Goal: Information Seeking & Learning: Find specific fact

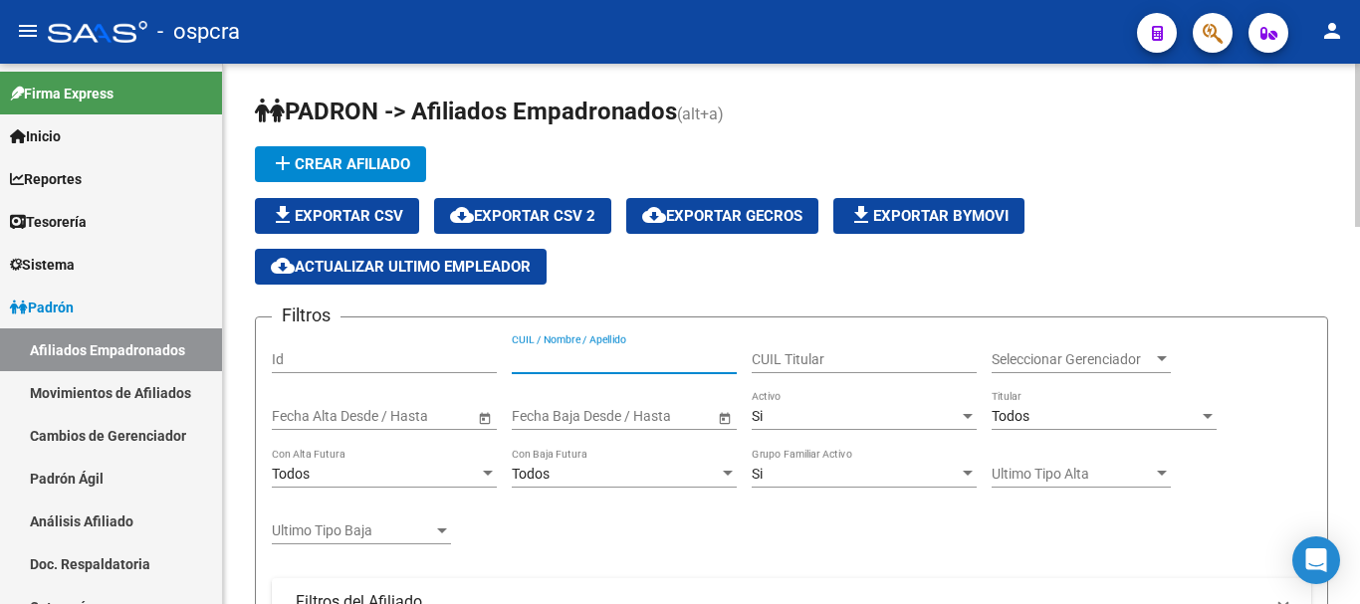
click at [644, 358] on input "CUIL / Nombre / Apellido" at bounding box center [624, 359] width 225 height 17
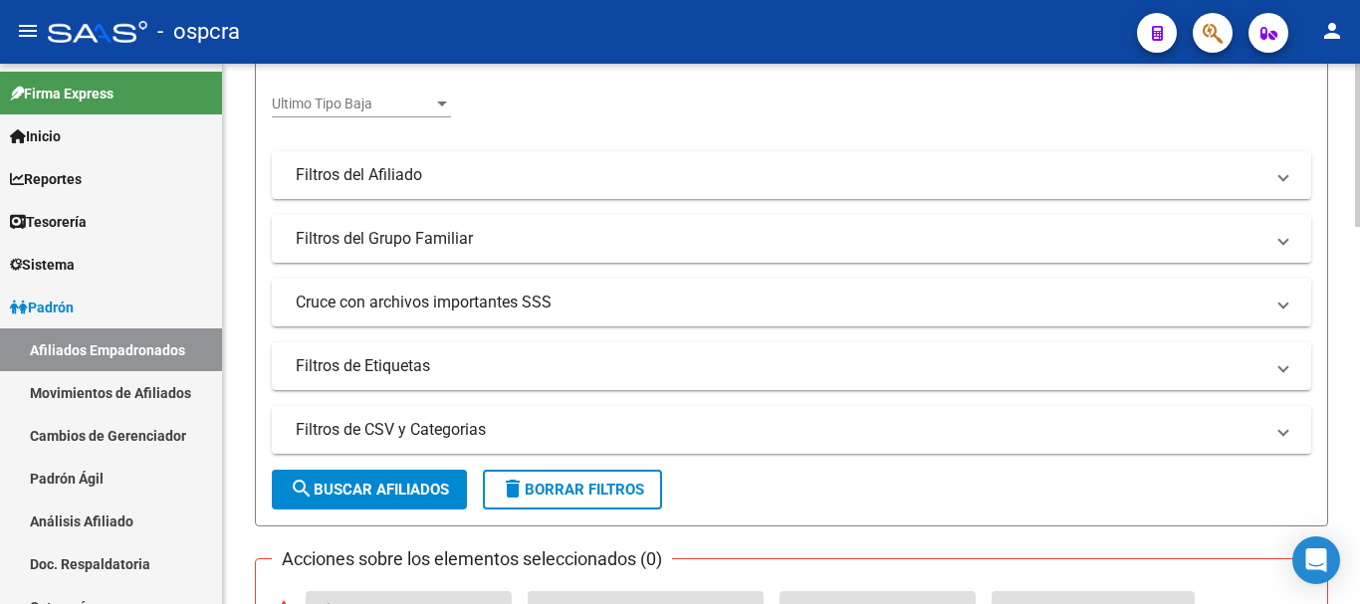
scroll to position [498, 0]
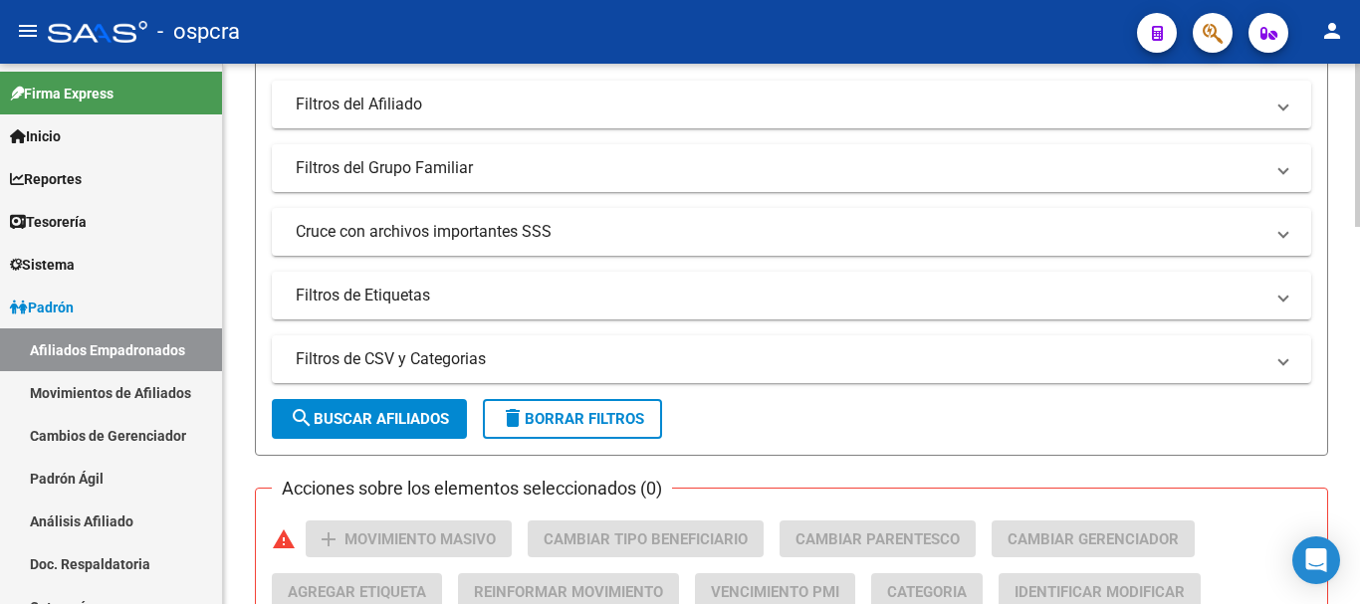
type input "ROMERO"
click at [422, 427] on span "search Buscar Afiliados" at bounding box center [369, 419] width 159 height 18
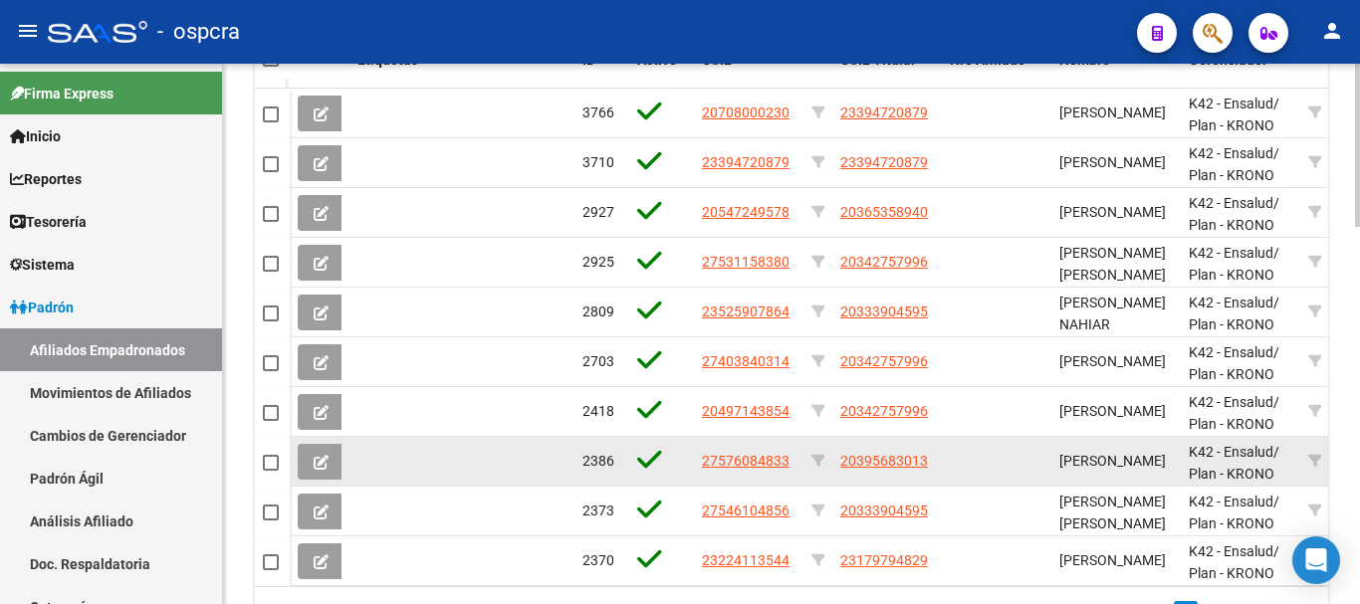
scroll to position [856, 0]
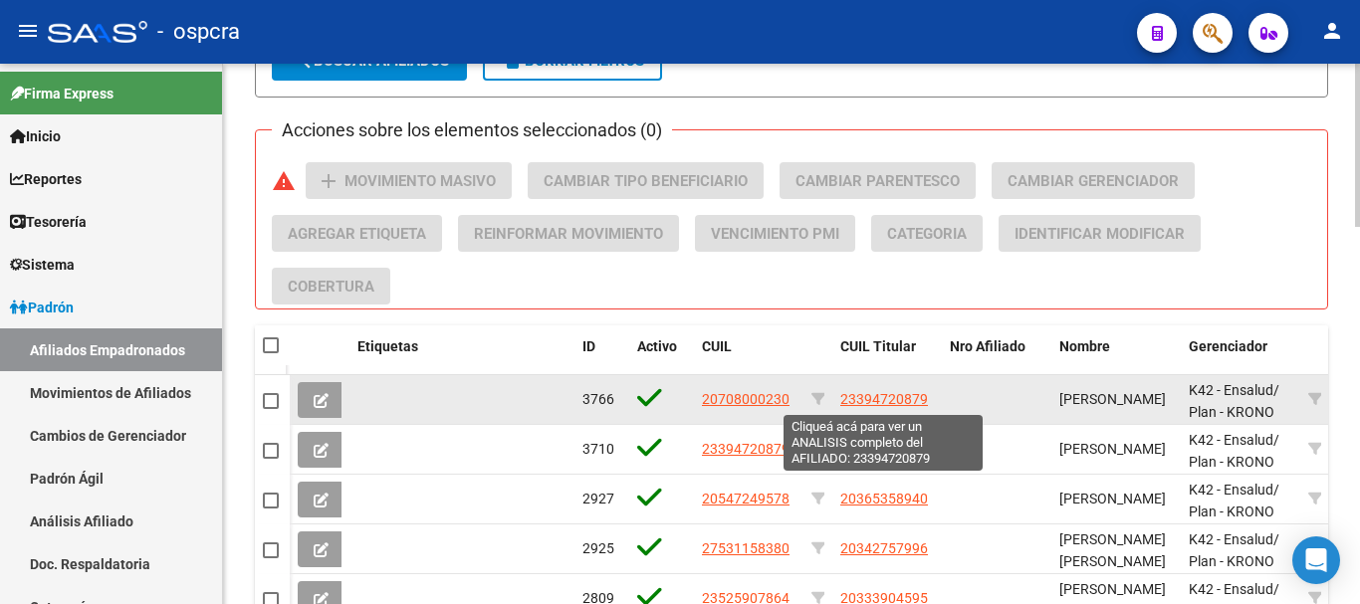
click at [887, 400] on span "23394720879" at bounding box center [884, 399] width 88 height 16
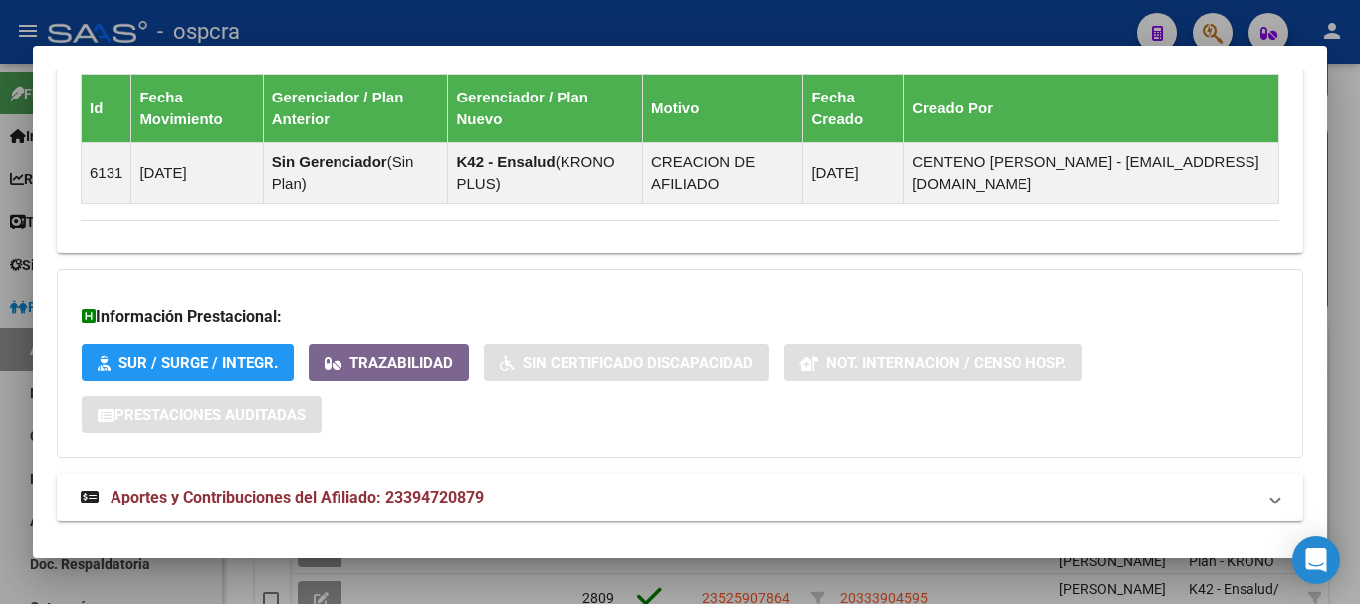
scroll to position [1274, 0]
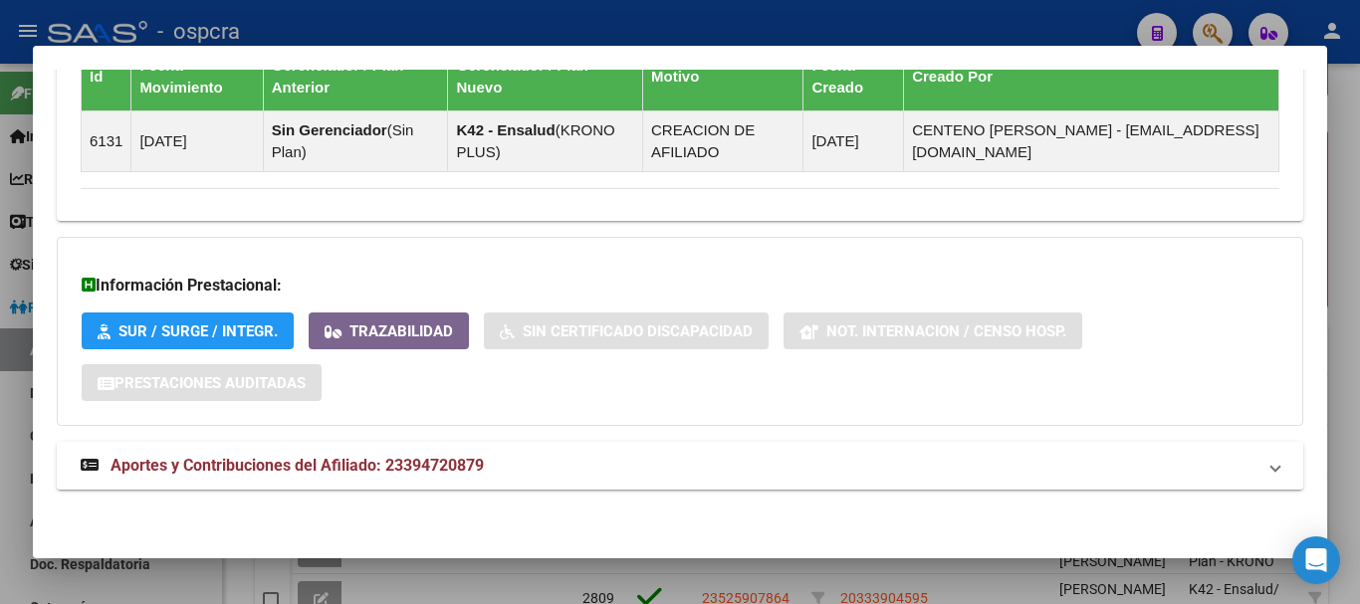
click at [383, 471] on span "Aportes y Contribuciones del Afiliado: 23394720879" at bounding box center [296, 465] width 373 height 19
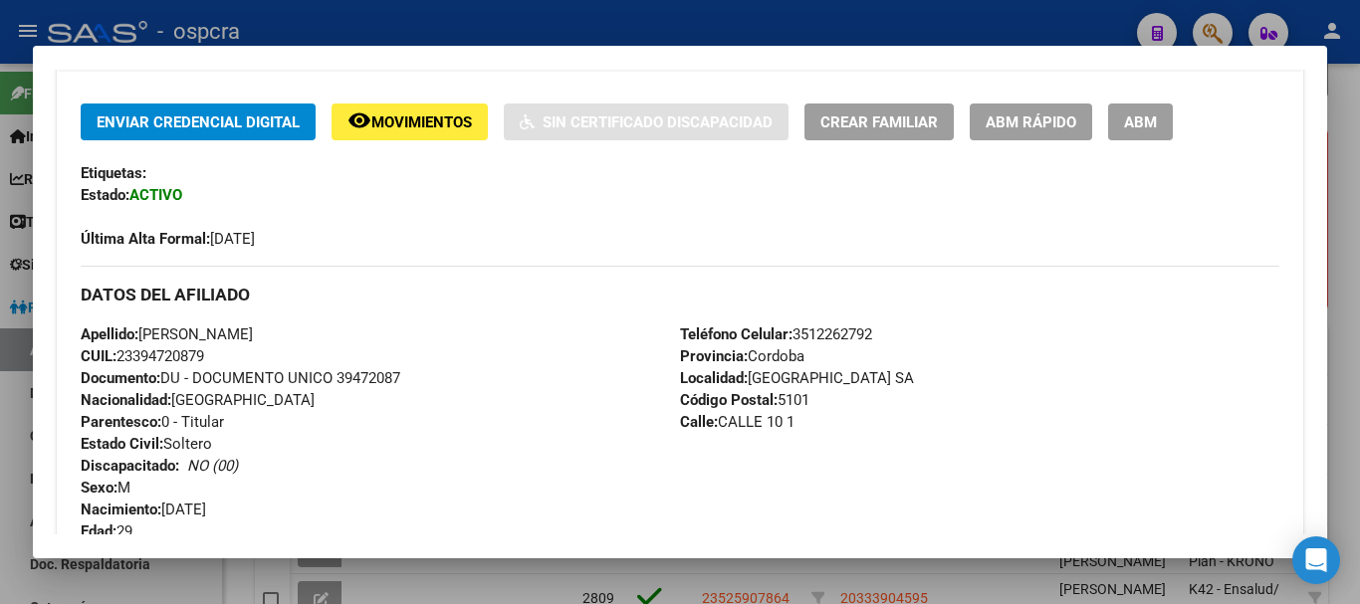
scroll to position [389, 0]
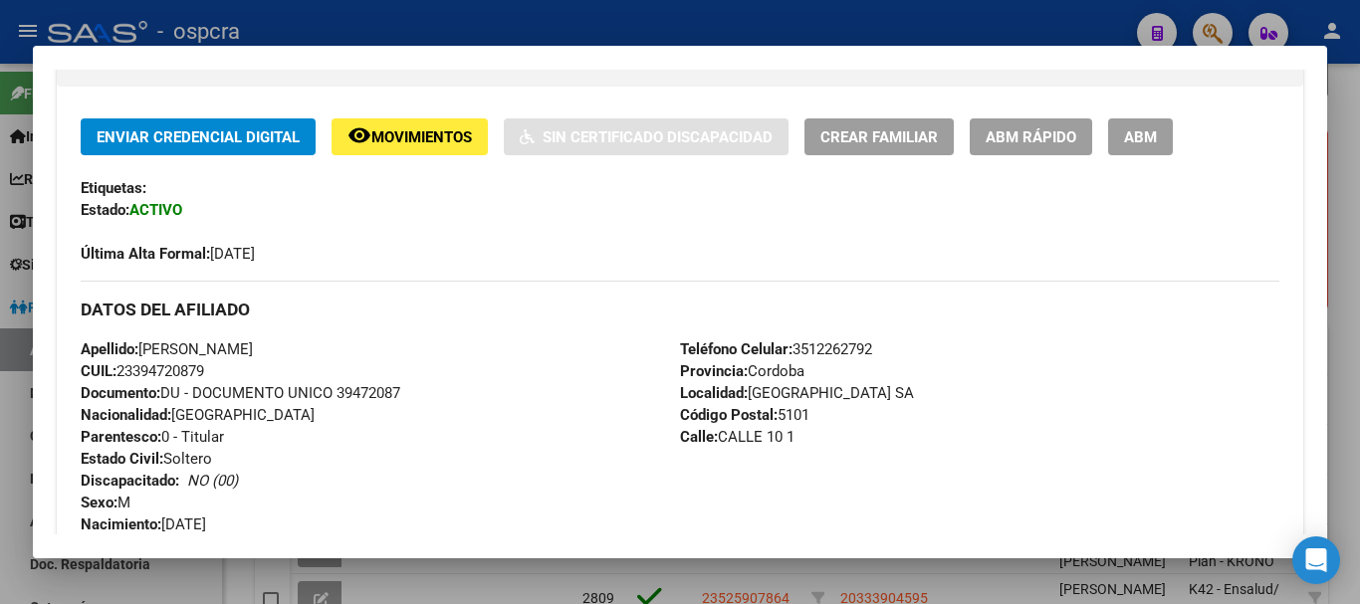
click at [0, 427] on div at bounding box center [680, 302] width 1360 height 604
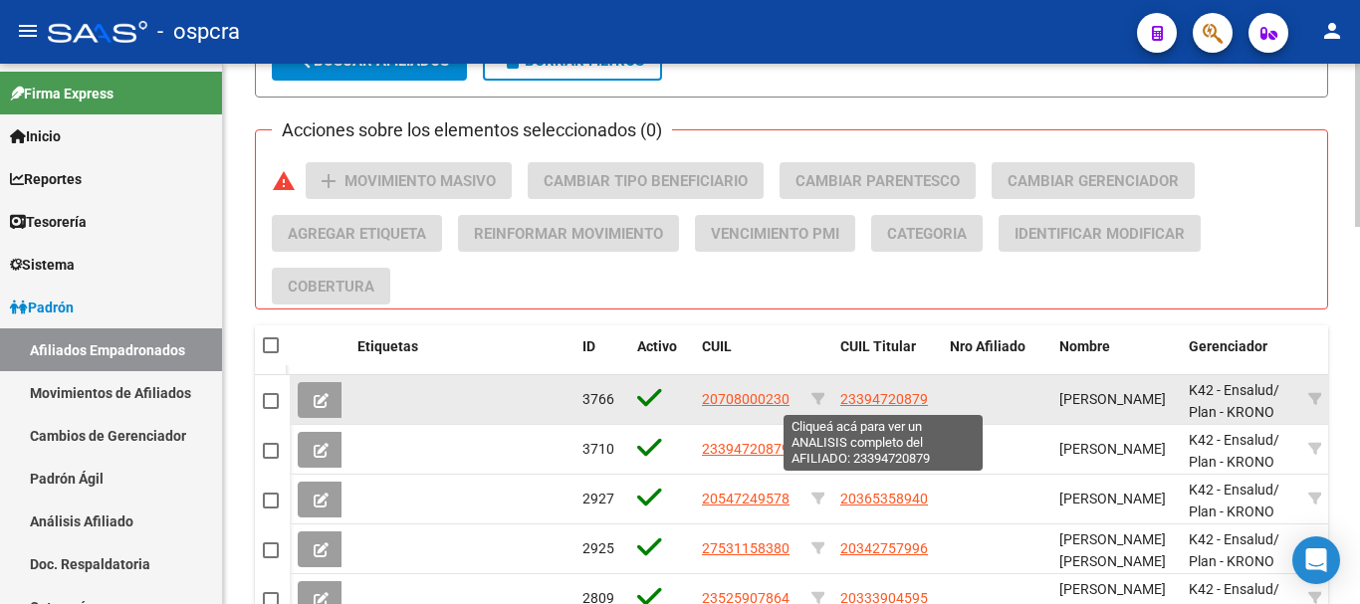
click at [874, 394] on span "23394720879" at bounding box center [884, 399] width 88 height 16
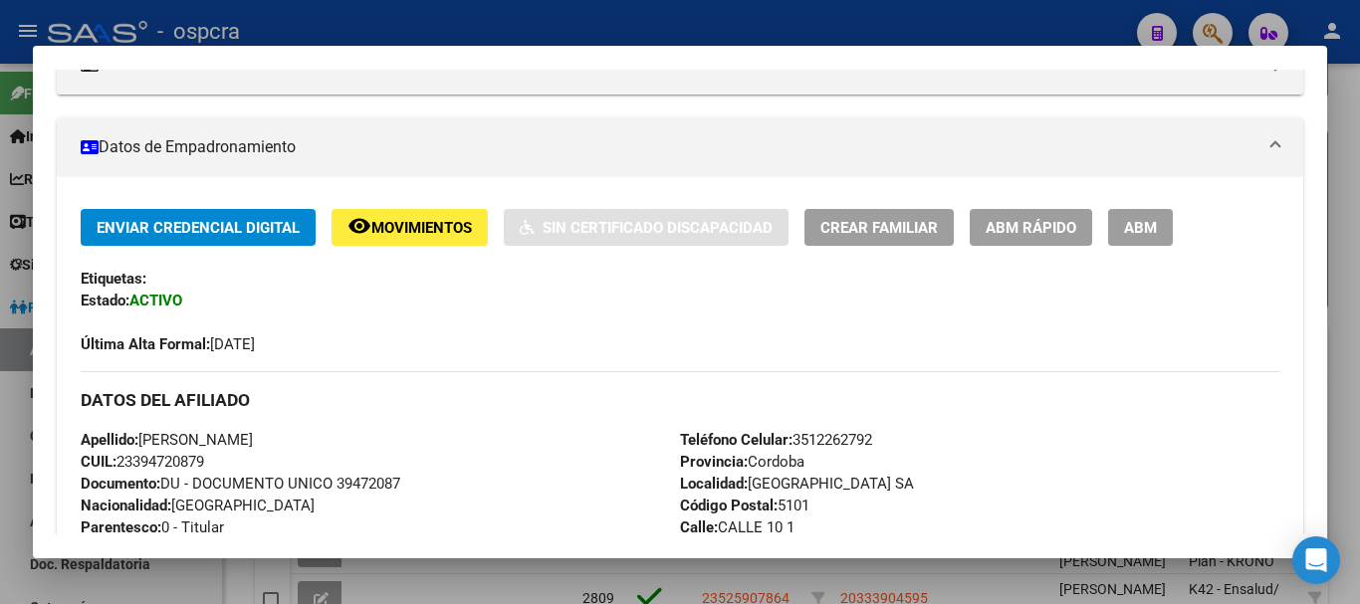
scroll to position [0, 0]
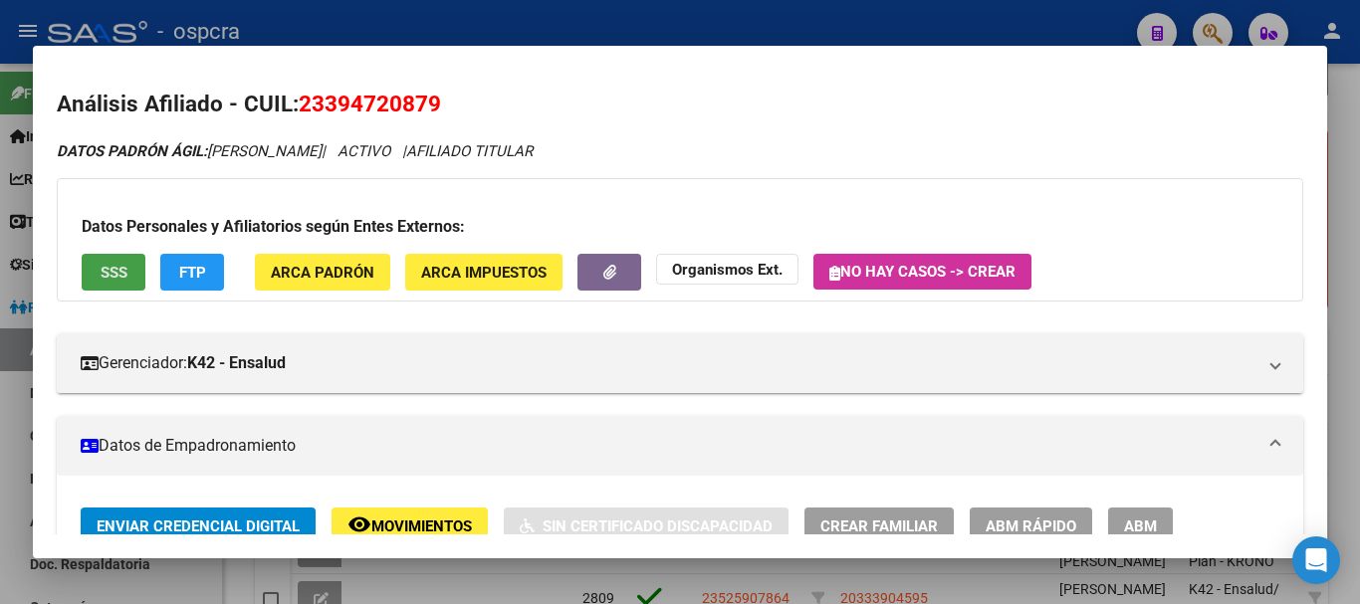
click at [93, 274] on button "SSS" at bounding box center [114, 272] width 64 height 37
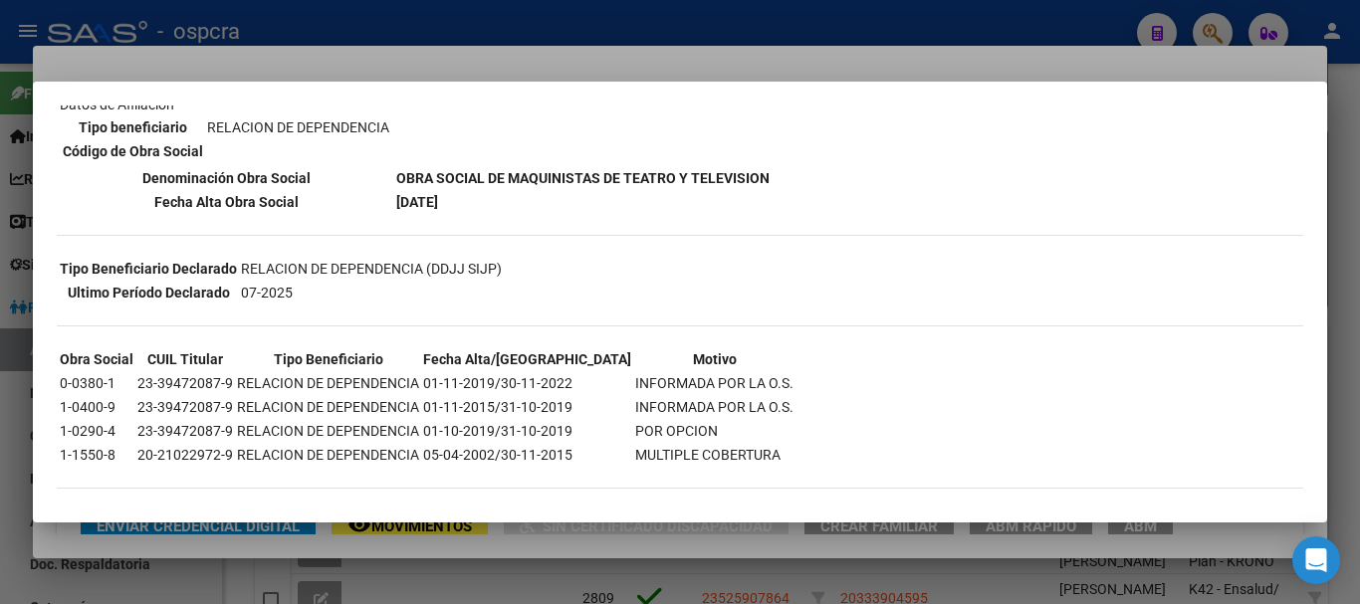
scroll to position [322, 0]
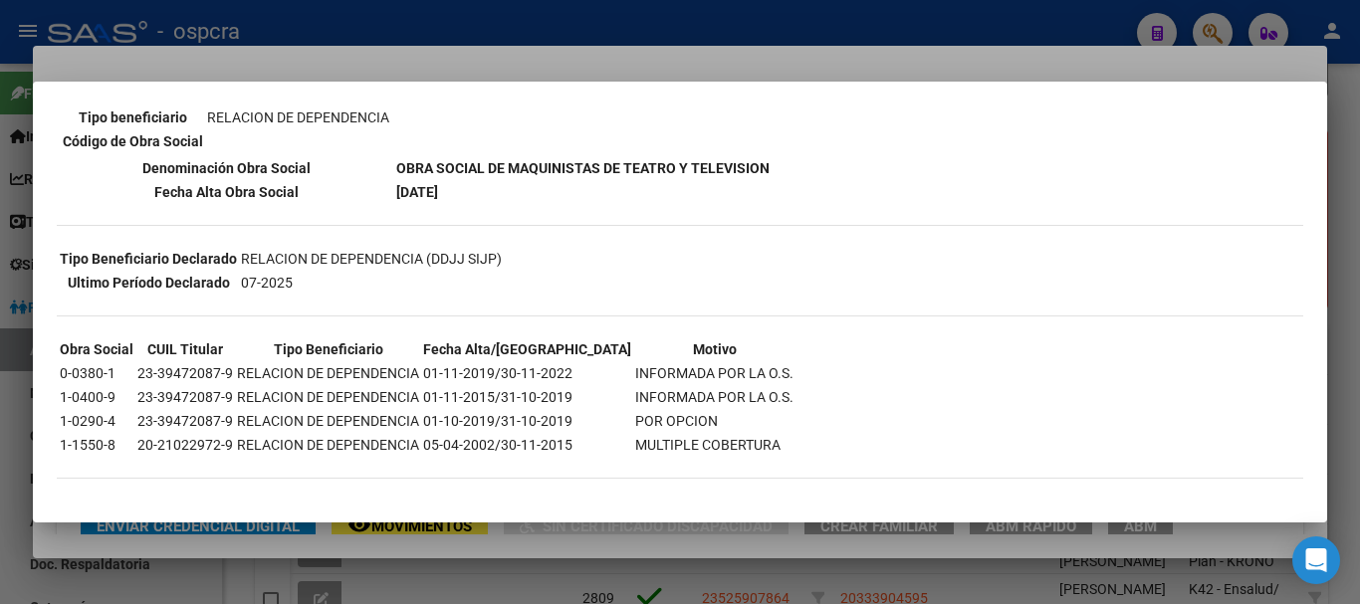
click at [0, 403] on div at bounding box center [680, 302] width 1360 height 604
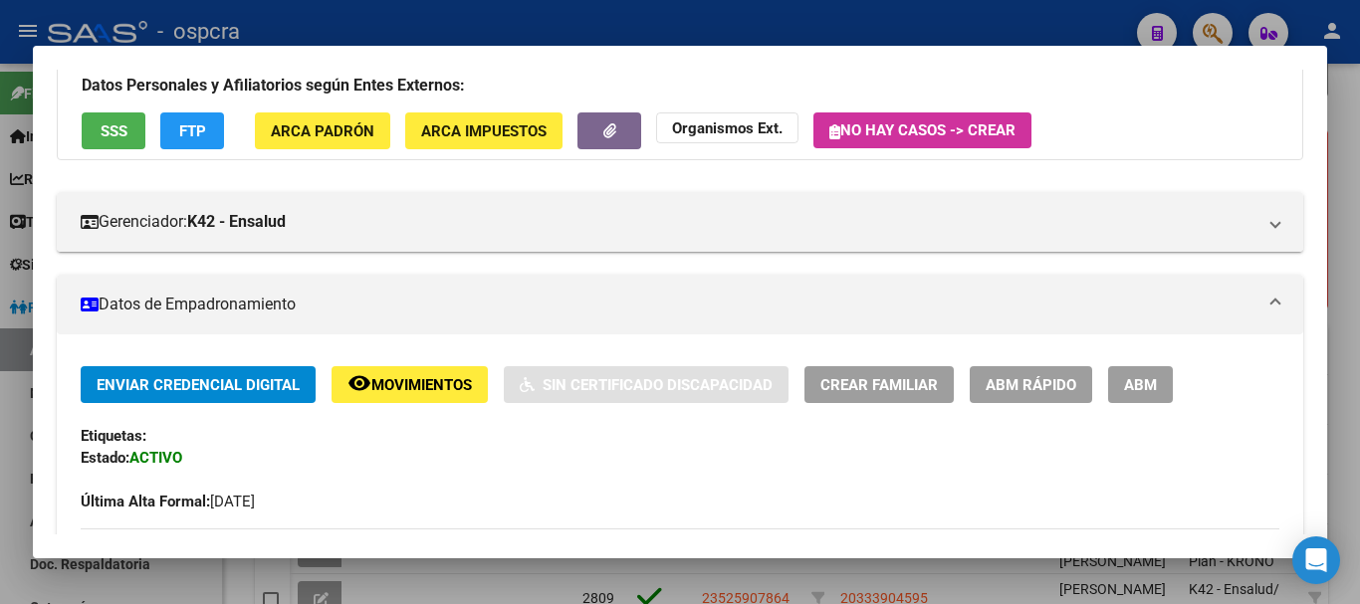
scroll to position [0, 0]
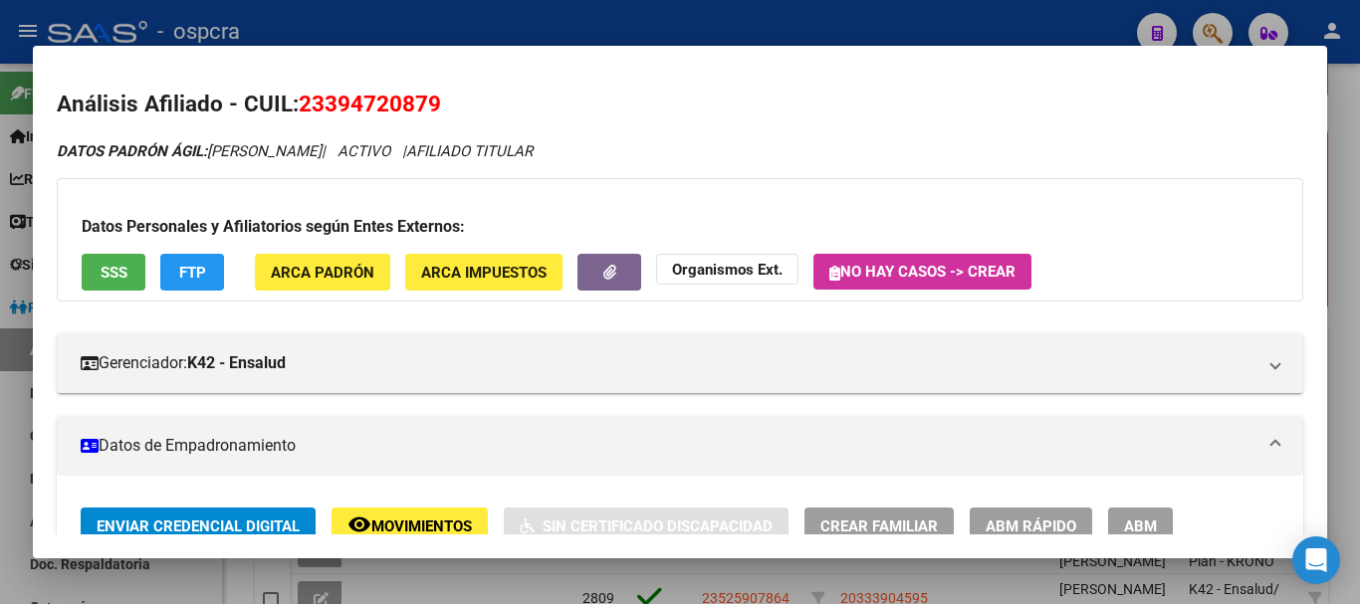
click at [136, 279] on button "SSS" at bounding box center [114, 272] width 64 height 37
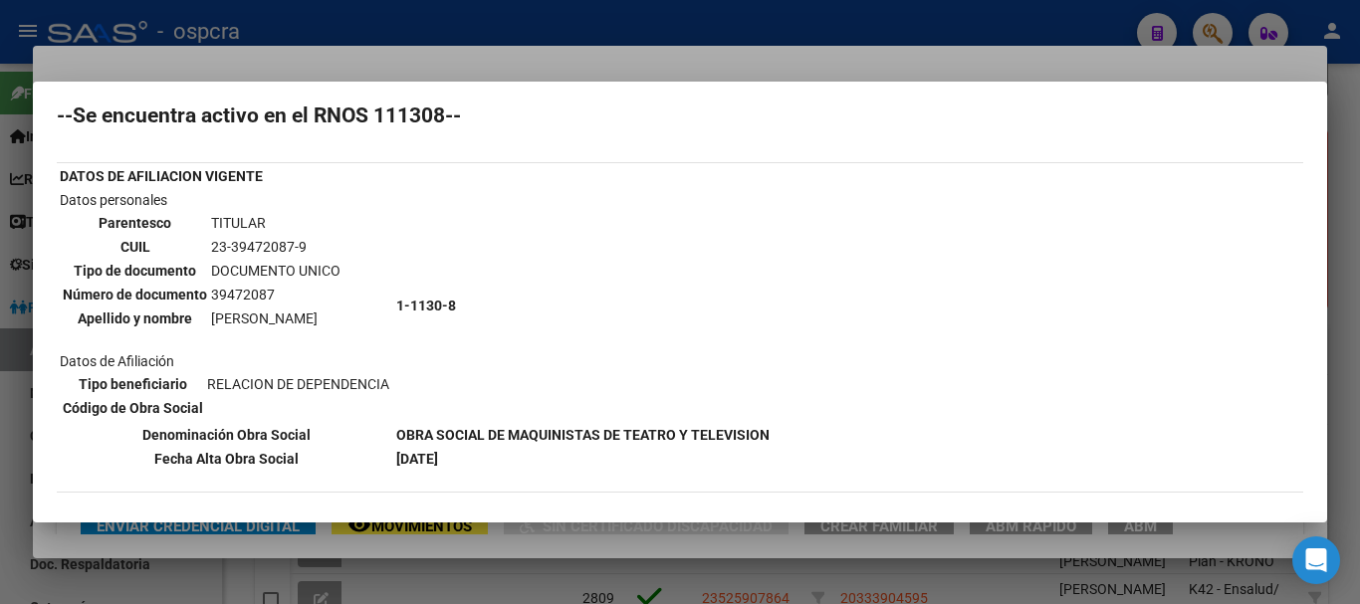
scroll to position [100, 0]
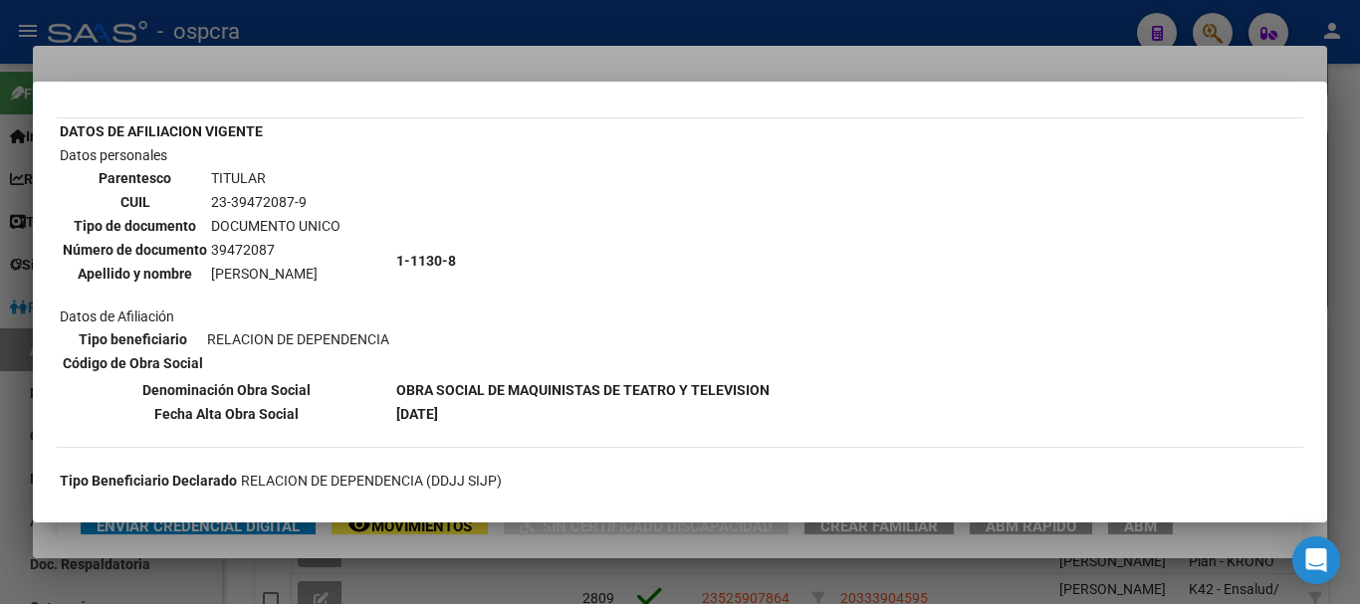
drag, startPoint x: 808, startPoint y: 416, endPoint x: 843, endPoint y: 420, distance: 35.1
click at [845, 419] on div "--INACTIVO en Obra Social-- --Se encuentra activo en el RNOS 111308-- DATOS DE …" at bounding box center [680, 373] width 1246 height 698
click at [732, 403] on td "[DATE]" at bounding box center [582, 414] width 375 height 22
click at [604, 390] on b "OBRA SOCIAL DE MAQUINISTAS DE TEATRO Y TELEVISION" at bounding box center [582, 390] width 373 height 16
drag, startPoint x: 481, startPoint y: 388, endPoint x: 718, endPoint y: 406, distance: 237.6
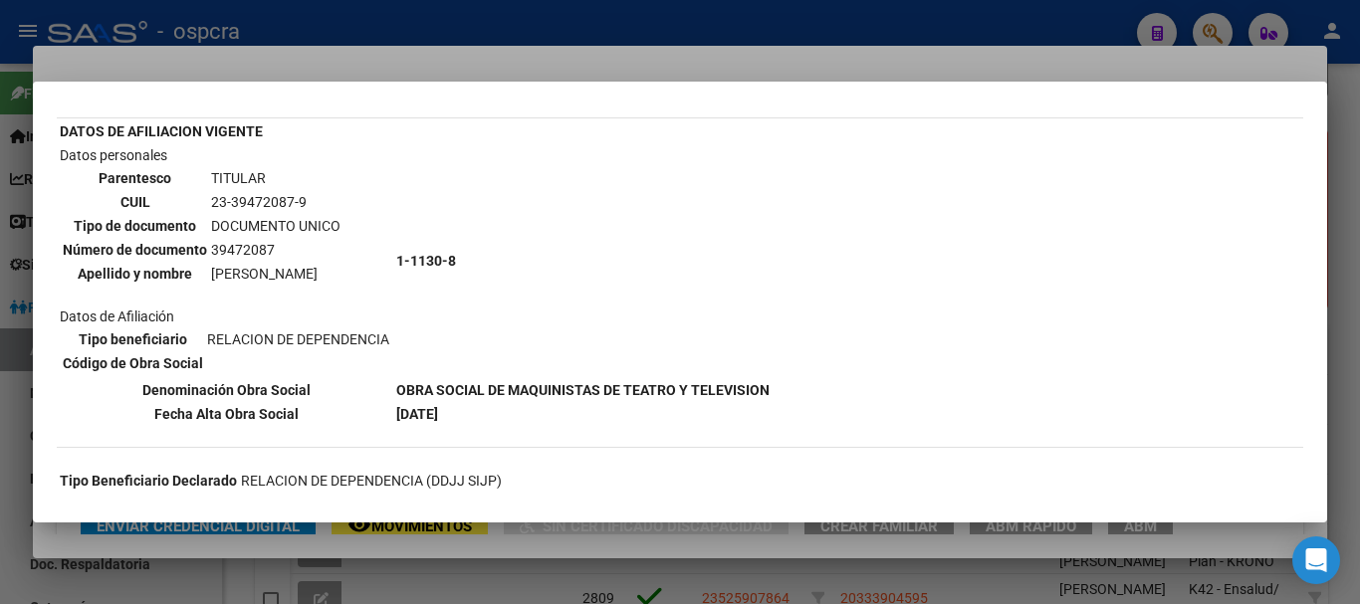
click at [720, 388] on b "OBRA SOCIAL DE MAQUINISTAS DE TEATRO Y TELEVISION" at bounding box center [582, 390] width 373 height 16
click at [698, 448] on div "--INACTIVO en Obra Social-- --Se encuentra activo en el RNOS 111308-- DATOS DE …" at bounding box center [680, 373] width 1246 height 698
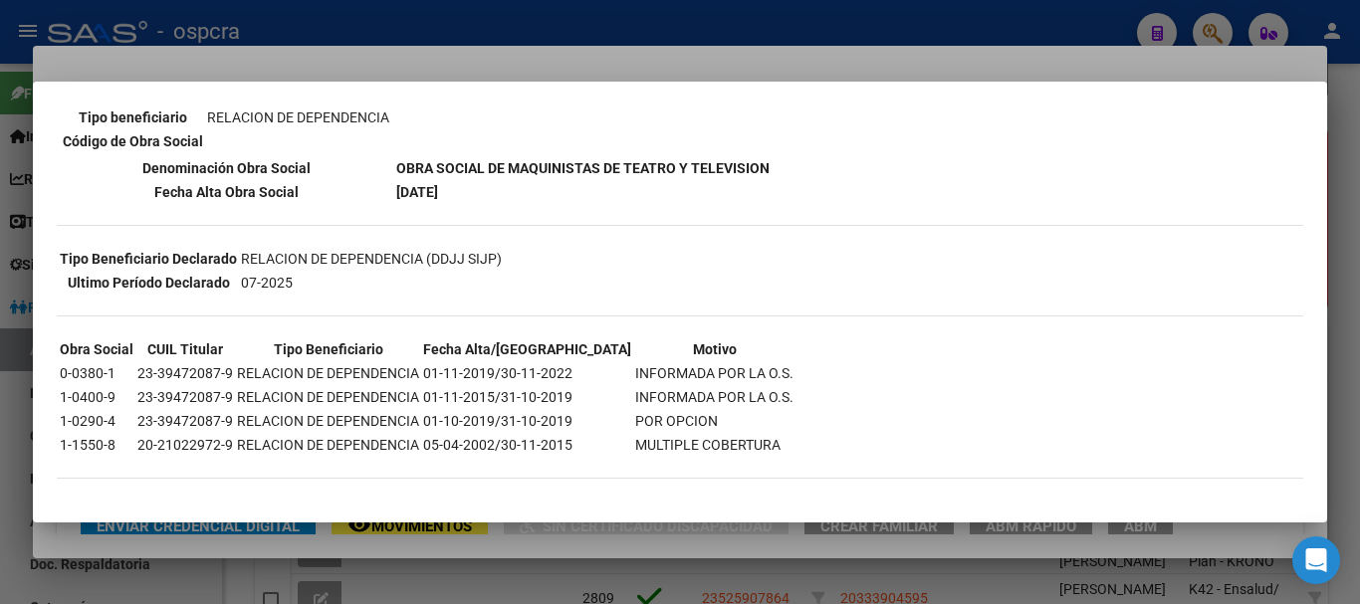
scroll to position [0, 0]
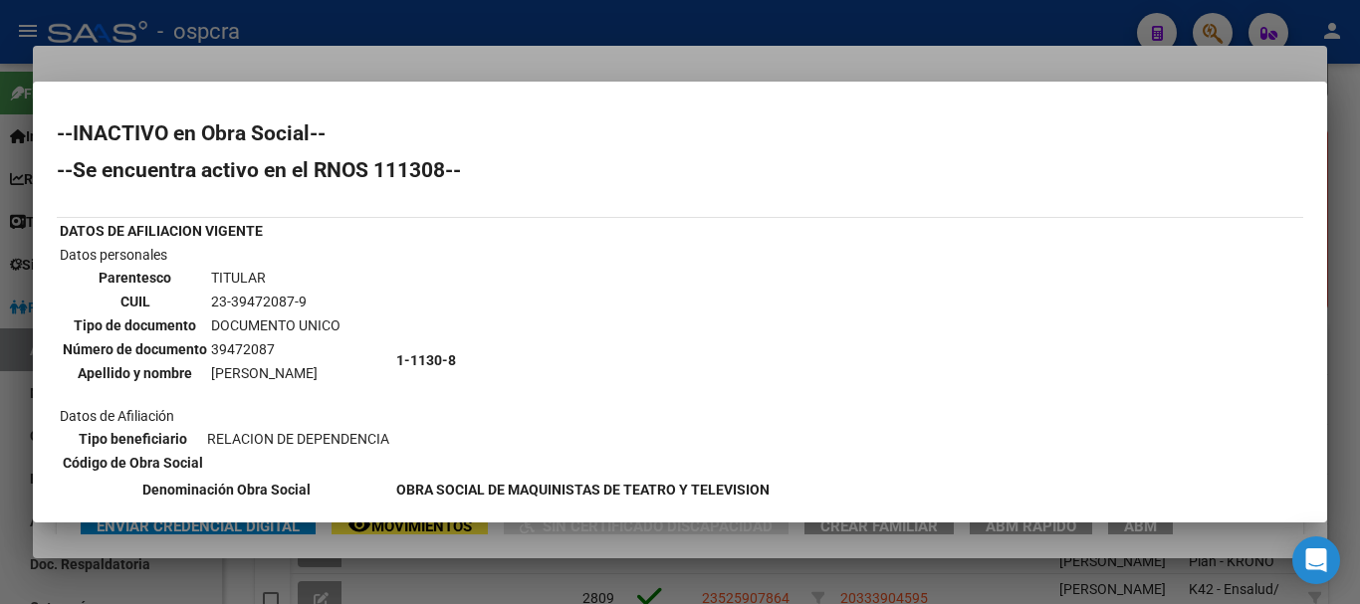
click at [0, 208] on div at bounding box center [680, 302] width 1360 height 604
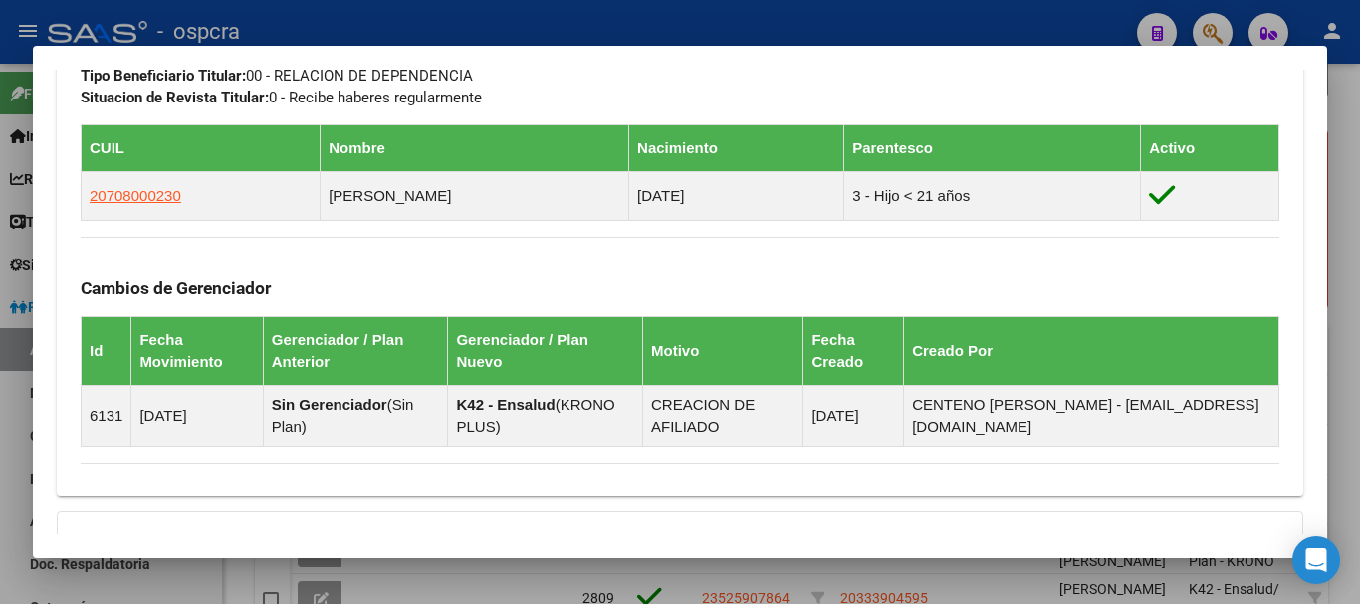
scroll to position [1274, 0]
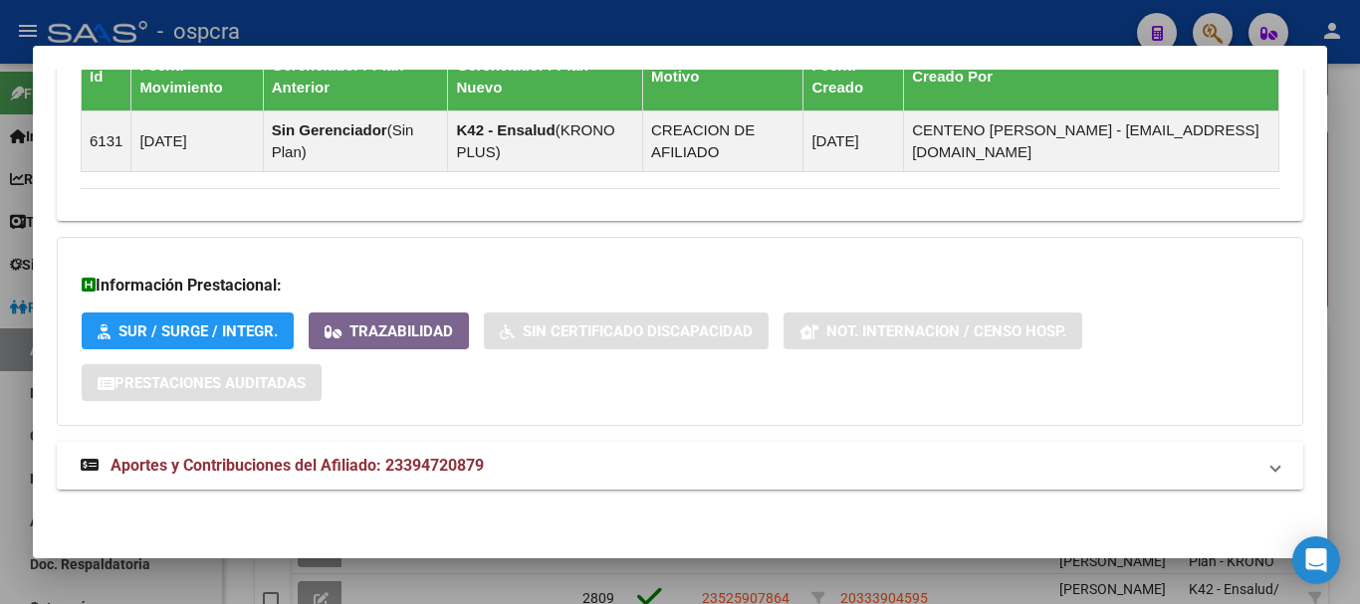
click at [736, 455] on mat-panel-title "Aportes y Contribuciones del Afiliado: 23394720879" at bounding box center [668, 466] width 1175 height 24
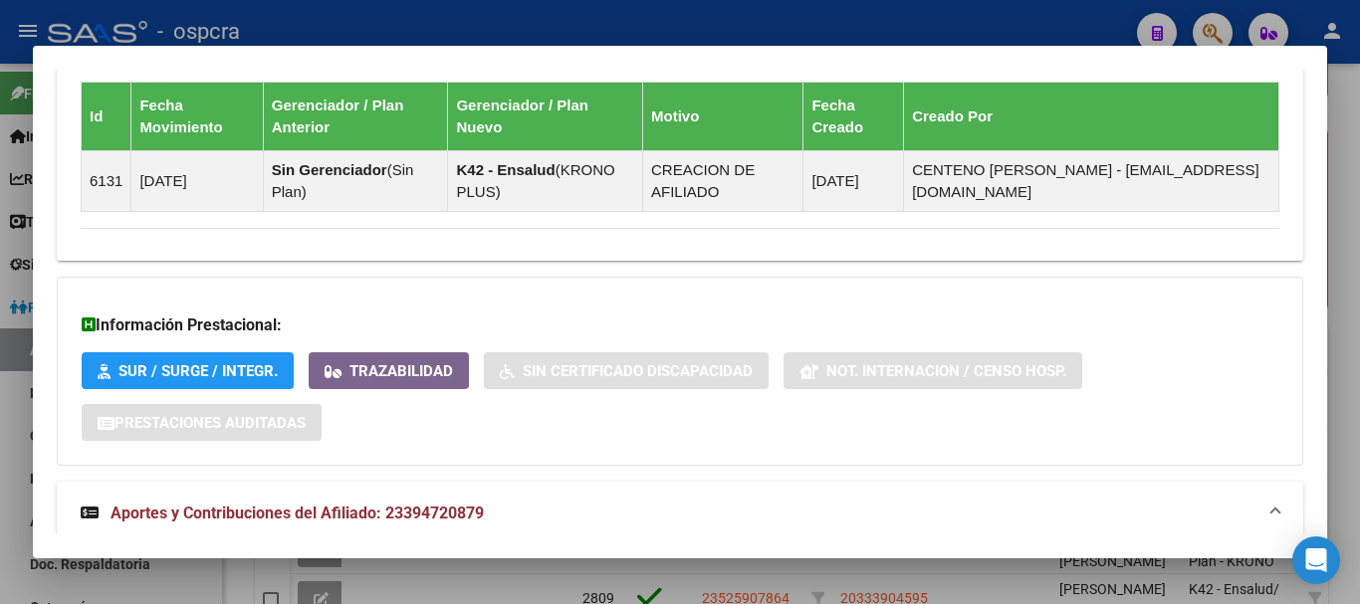
scroll to position [688, 0]
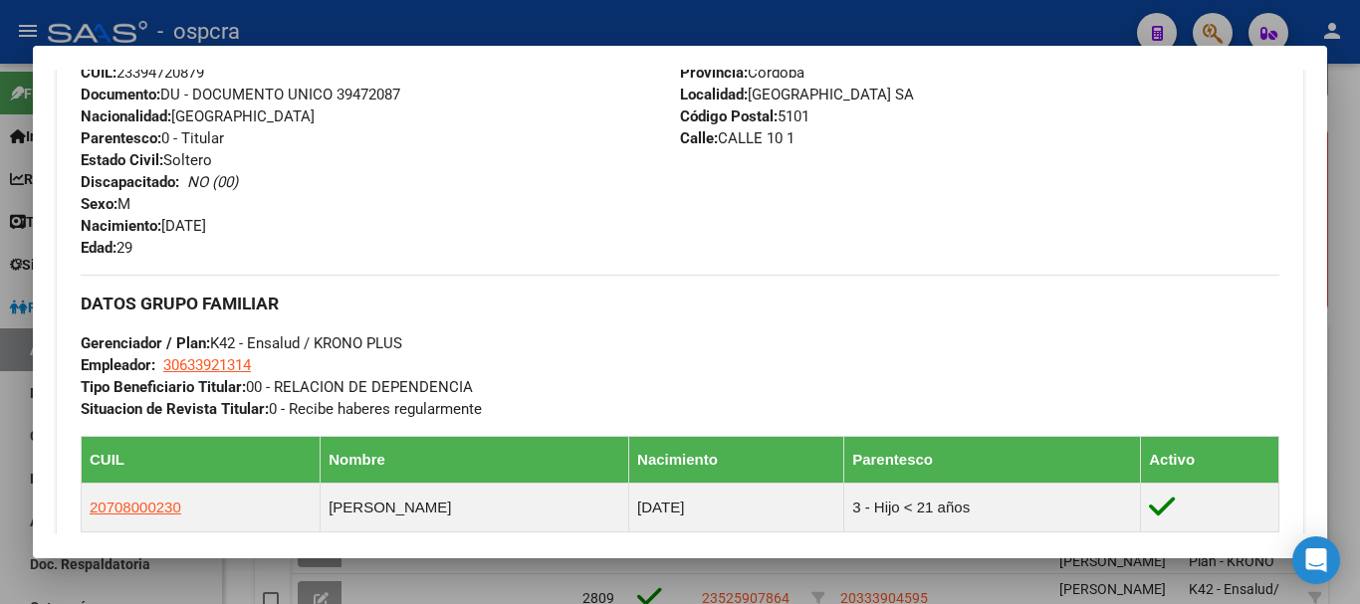
click at [0, 259] on div at bounding box center [680, 302] width 1360 height 604
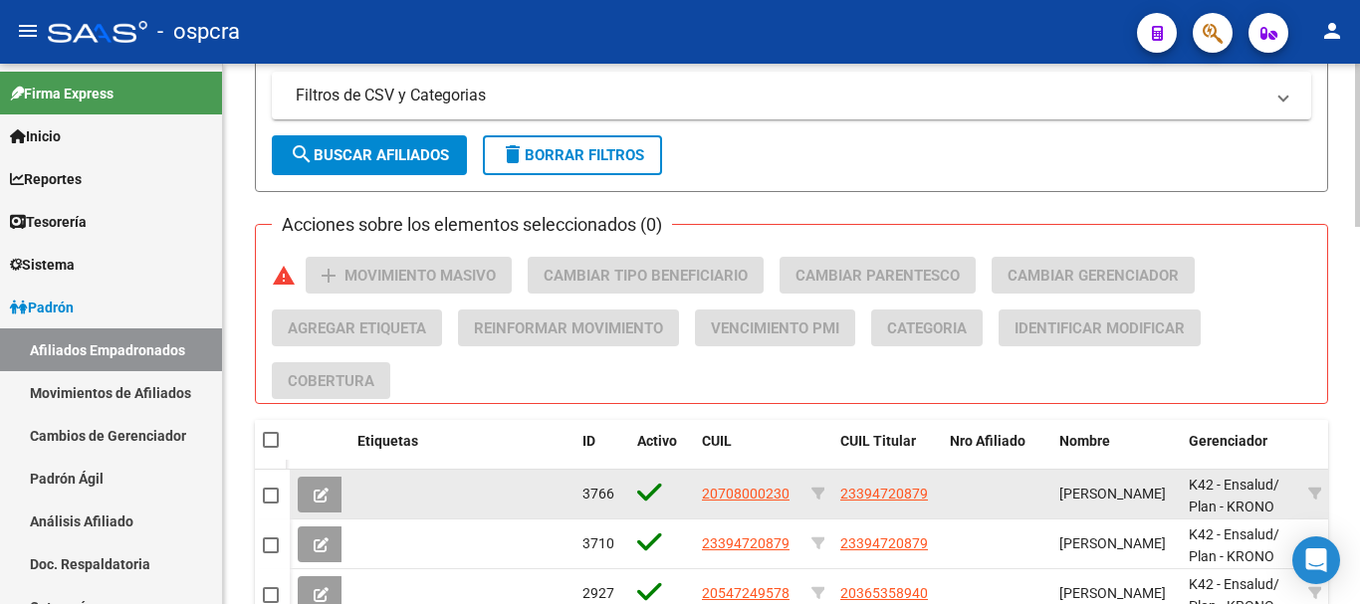
scroll to position [956, 0]
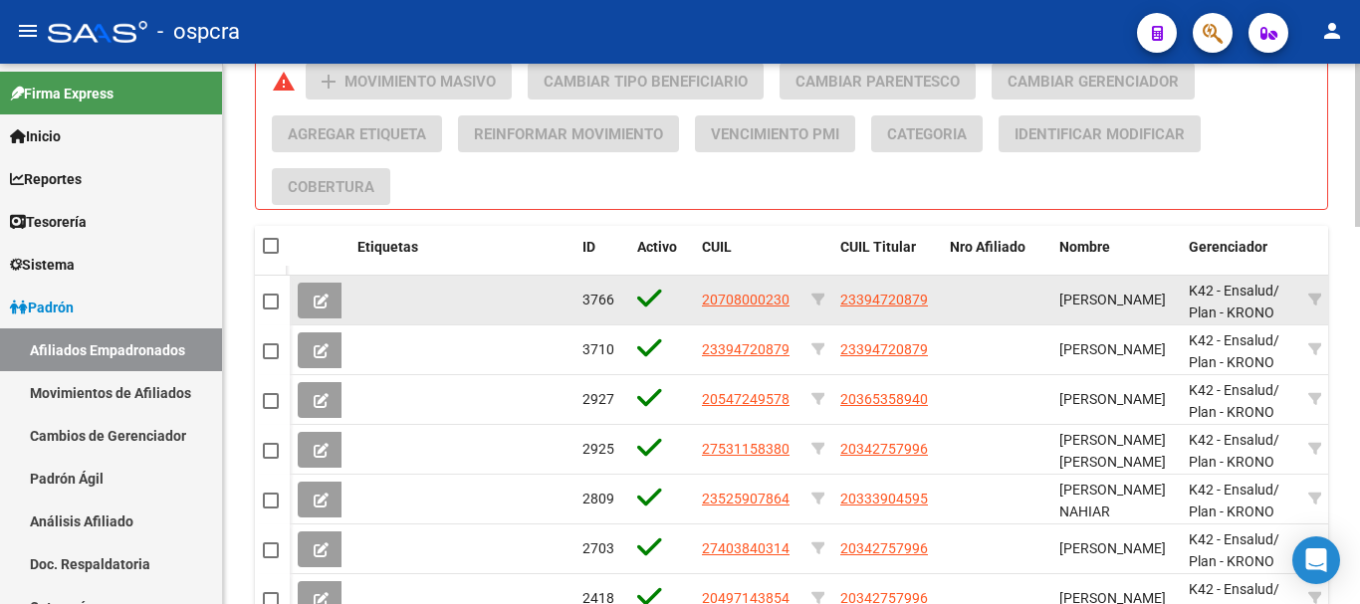
click at [1010, 318] on datatable-body-cell at bounding box center [996, 300] width 109 height 49
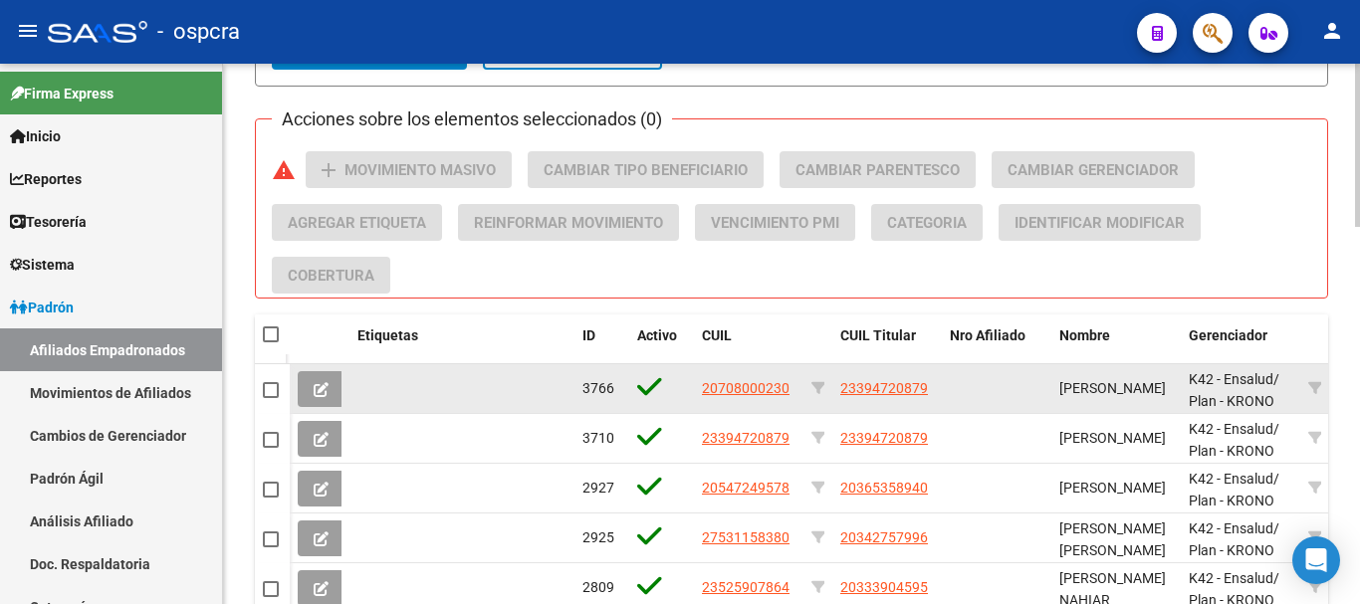
scroll to position [995, 0]
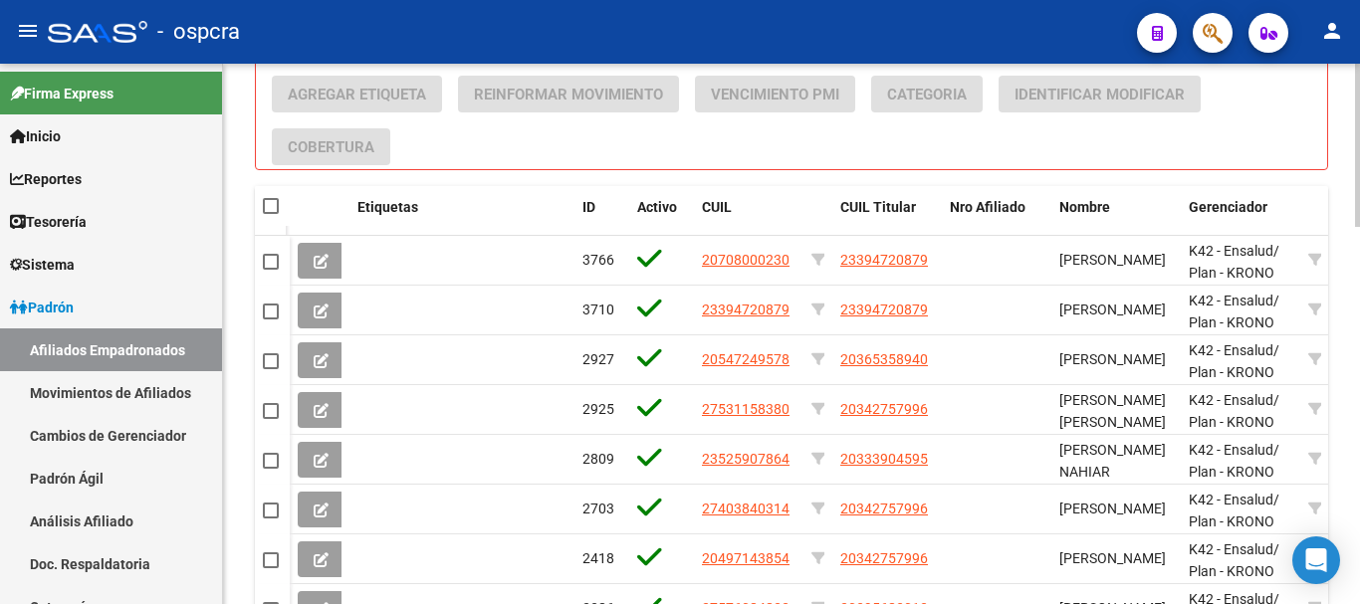
click at [938, 161] on div "Acciones sobre los elementos seleccionados (0) warning add Movimiento Masivo Ca…" at bounding box center [799, 94] width 1055 height 142
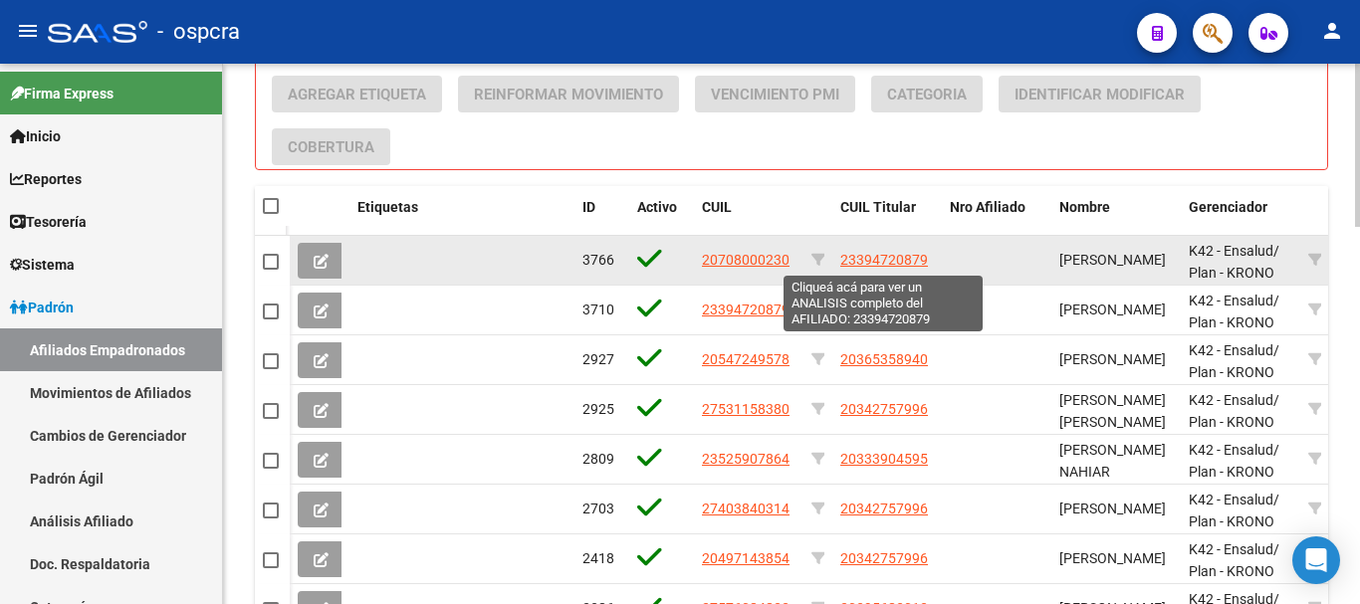
click at [888, 256] on span "23394720879" at bounding box center [884, 260] width 88 height 16
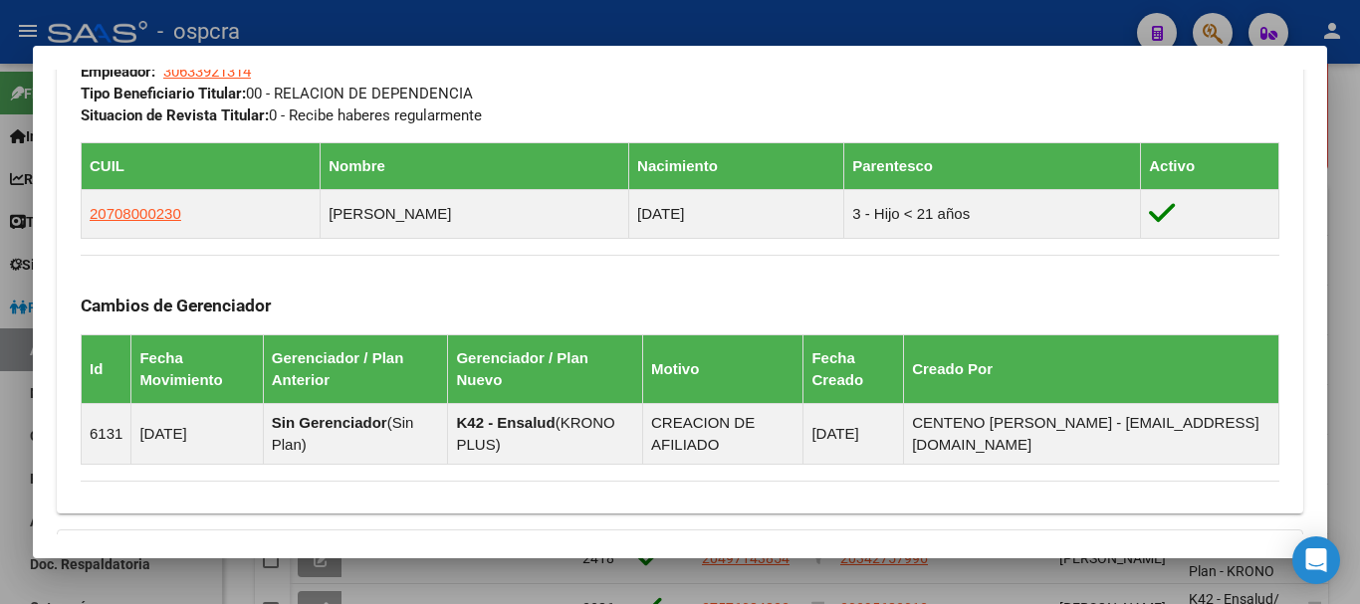
scroll to position [1274, 0]
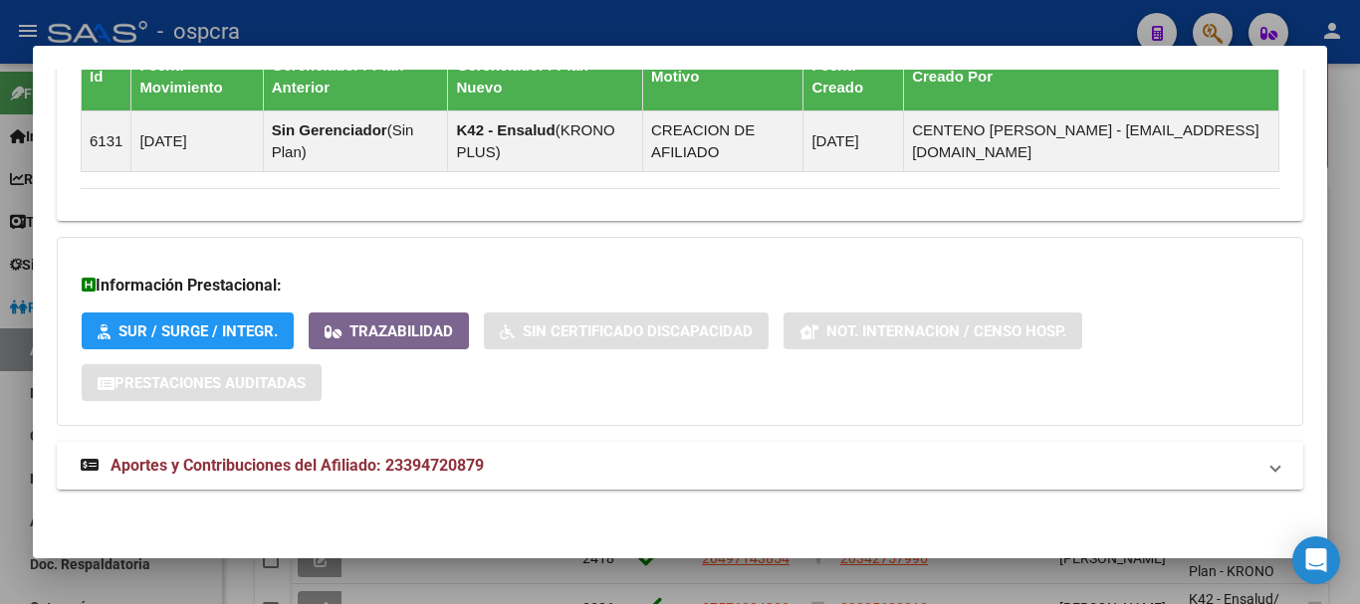
click at [431, 471] on span "Aportes y Contribuciones del Afiliado: 23394720879" at bounding box center [296, 465] width 373 height 19
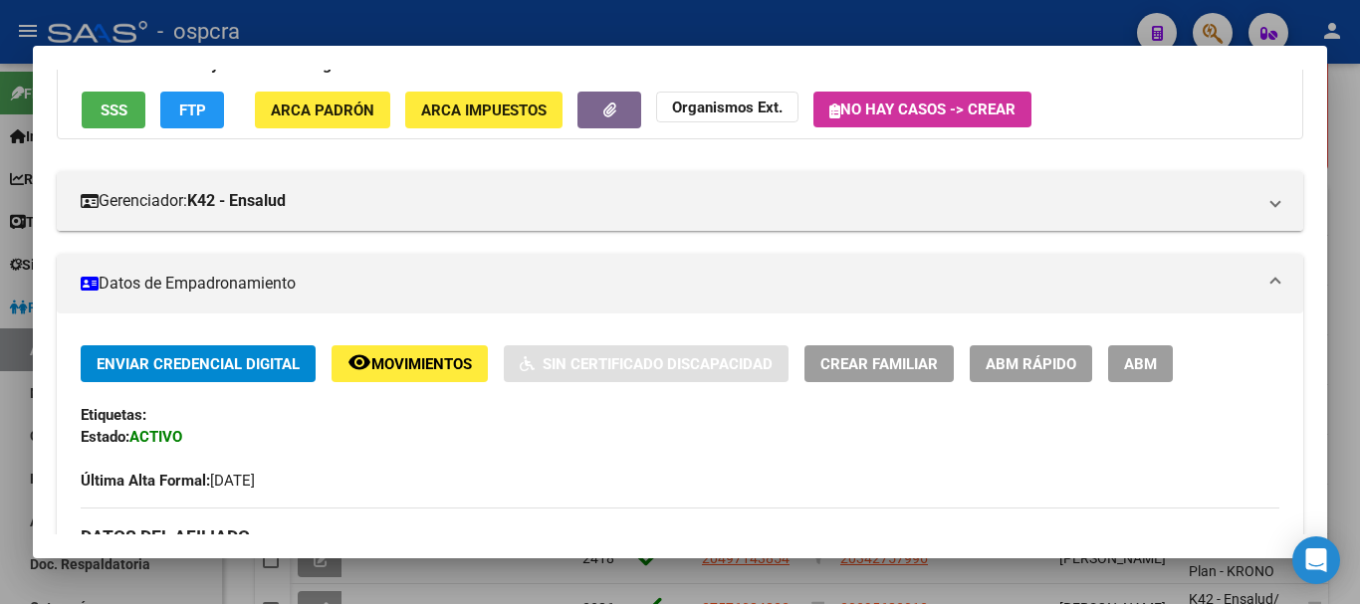
scroll to position [0, 0]
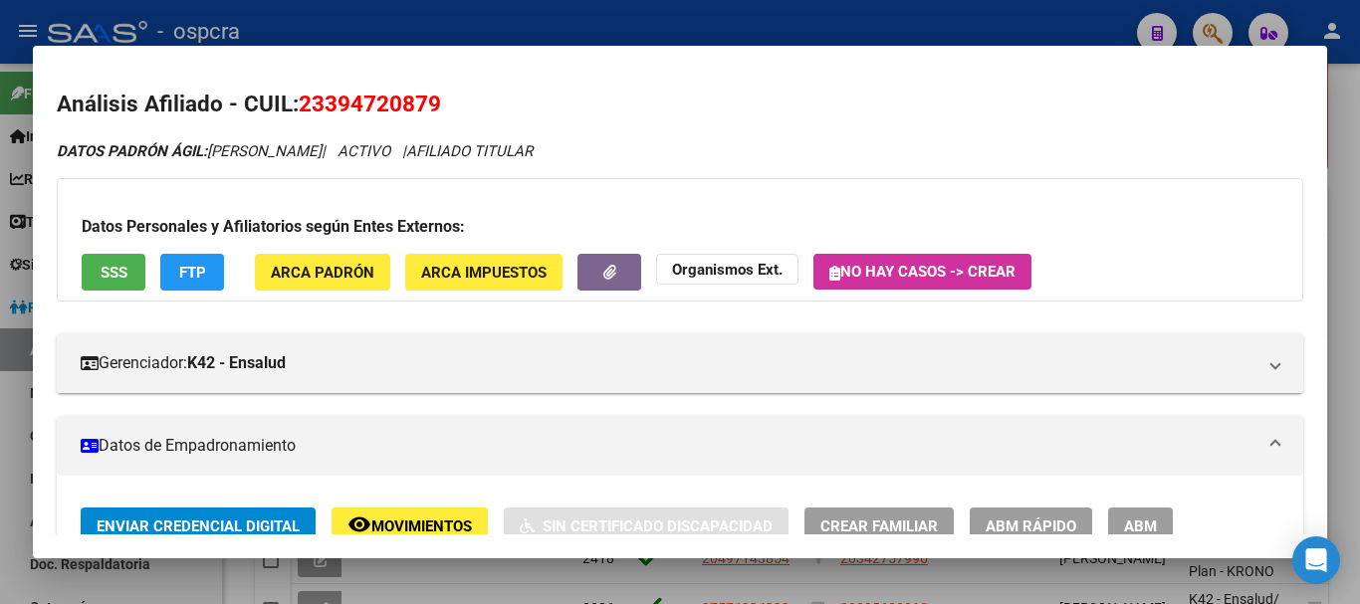
drag, startPoint x: 305, startPoint y: 109, endPoint x: 350, endPoint y: 109, distance: 45.8
click at [494, 104] on h2 "Análisis Afiliado - CUIL: 23394720879" at bounding box center [680, 105] width 1246 height 34
drag, startPoint x: 356, startPoint y: 98, endPoint x: 276, endPoint y: 127, distance: 86.0
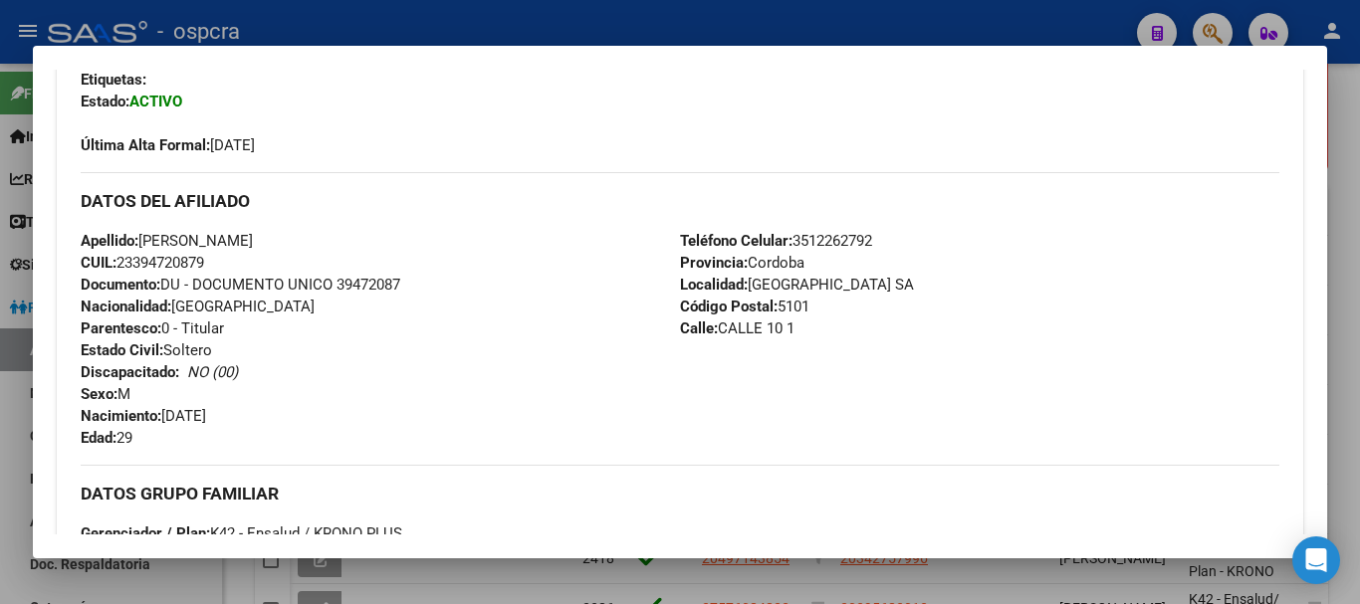
scroll to position [697, 0]
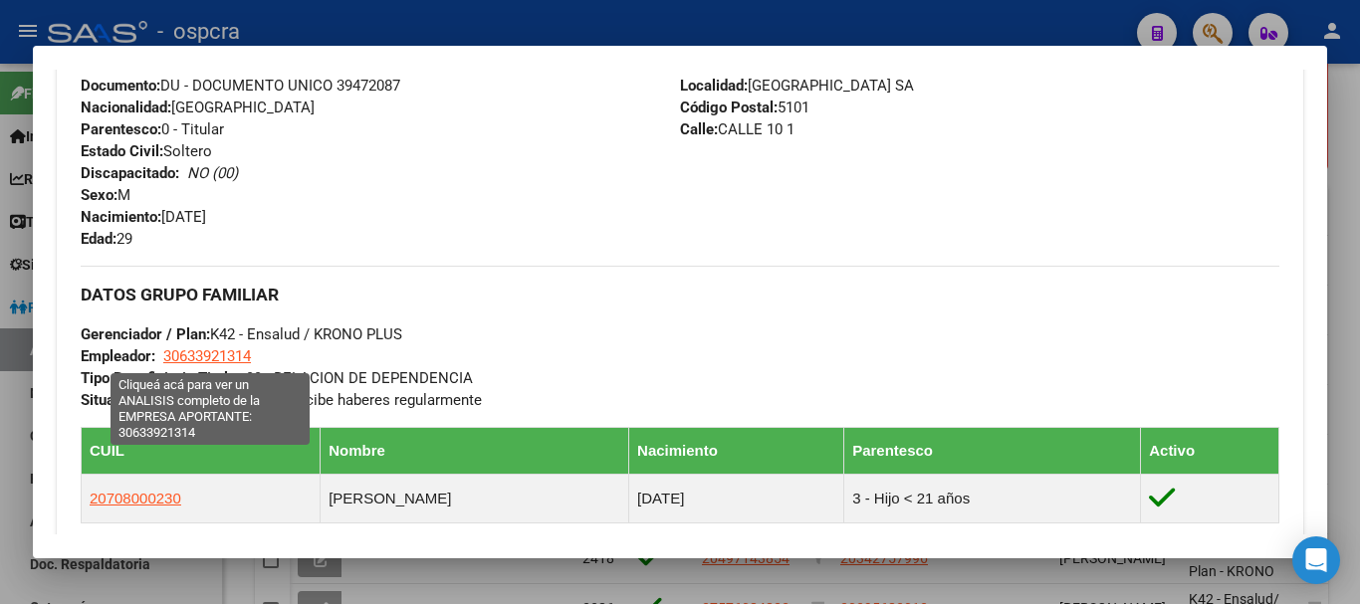
drag, startPoint x: 263, startPoint y: 347, endPoint x: 379, endPoint y: 309, distance: 122.8
click at [270, 343] on div "DATOS GRUPO FAMILIAR Gerenciador / Plan: K42 - Ensalud / KRONO PLUS Empleador: …" at bounding box center [680, 338] width 1198 height 145
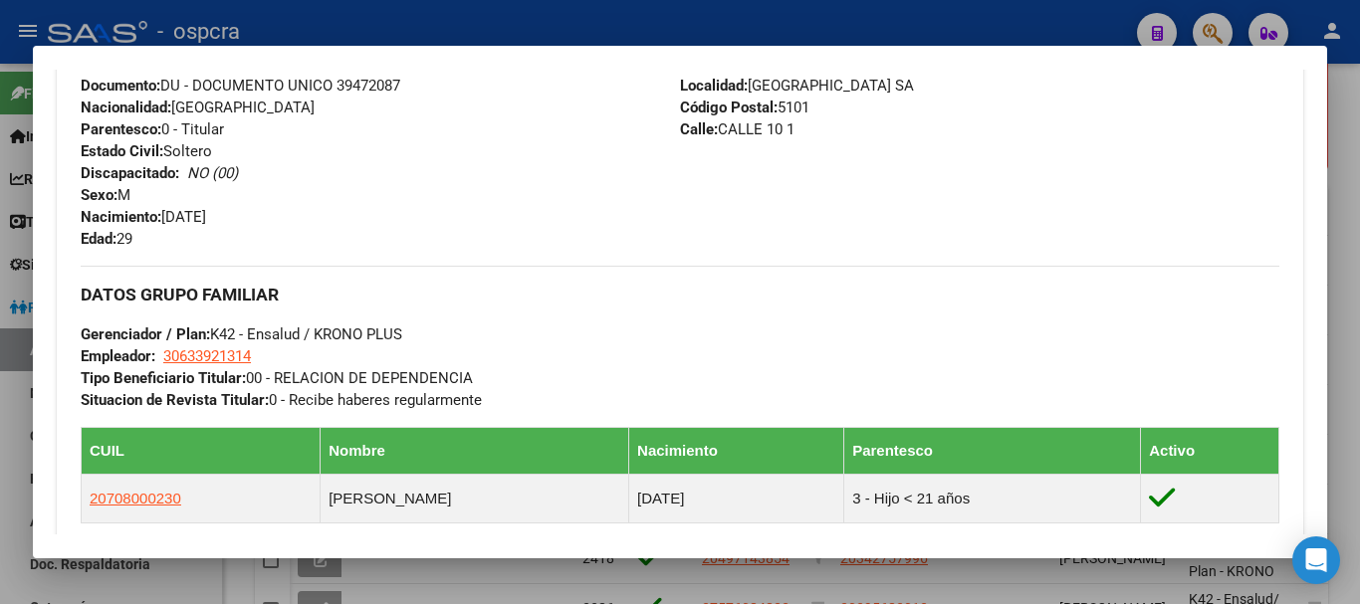
drag, startPoint x: 468, startPoint y: 295, endPoint x: 175, endPoint y: 352, distance: 298.3
click at [454, 299] on h3 "DATOS GRUPO FAMILIAR" at bounding box center [680, 295] width 1198 height 22
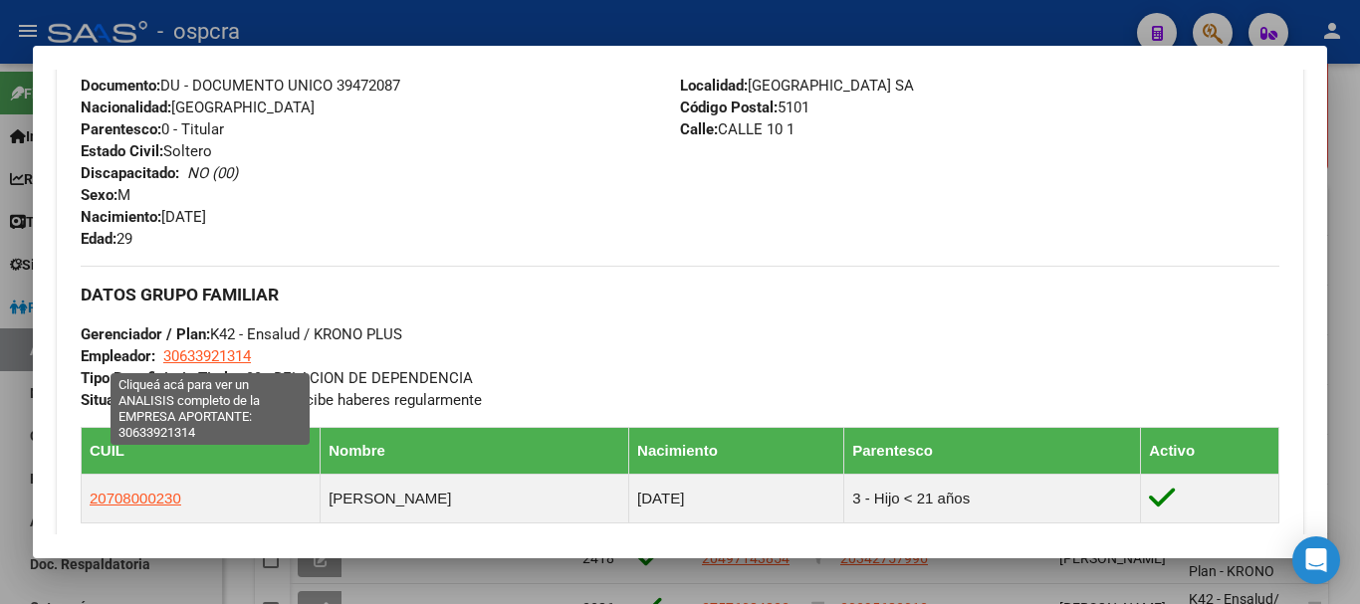
click at [189, 359] on span "30633921314" at bounding box center [207, 356] width 88 height 18
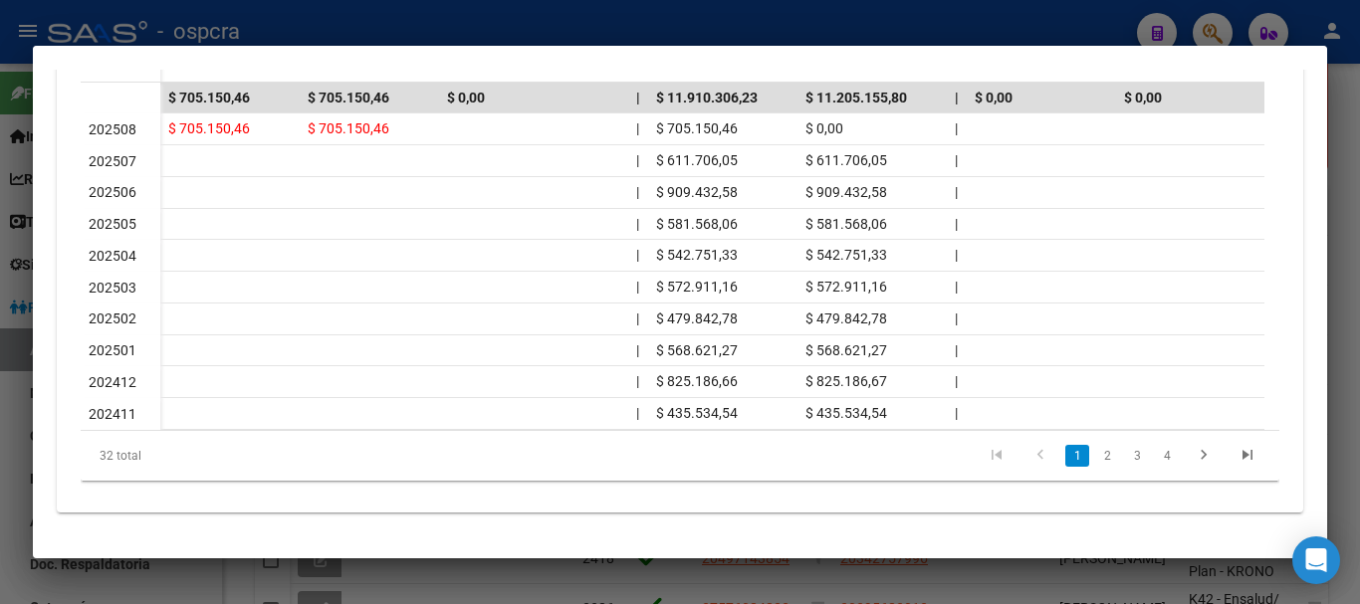
click at [0, 286] on div at bounding box center [680, 302] width 1360 height 604
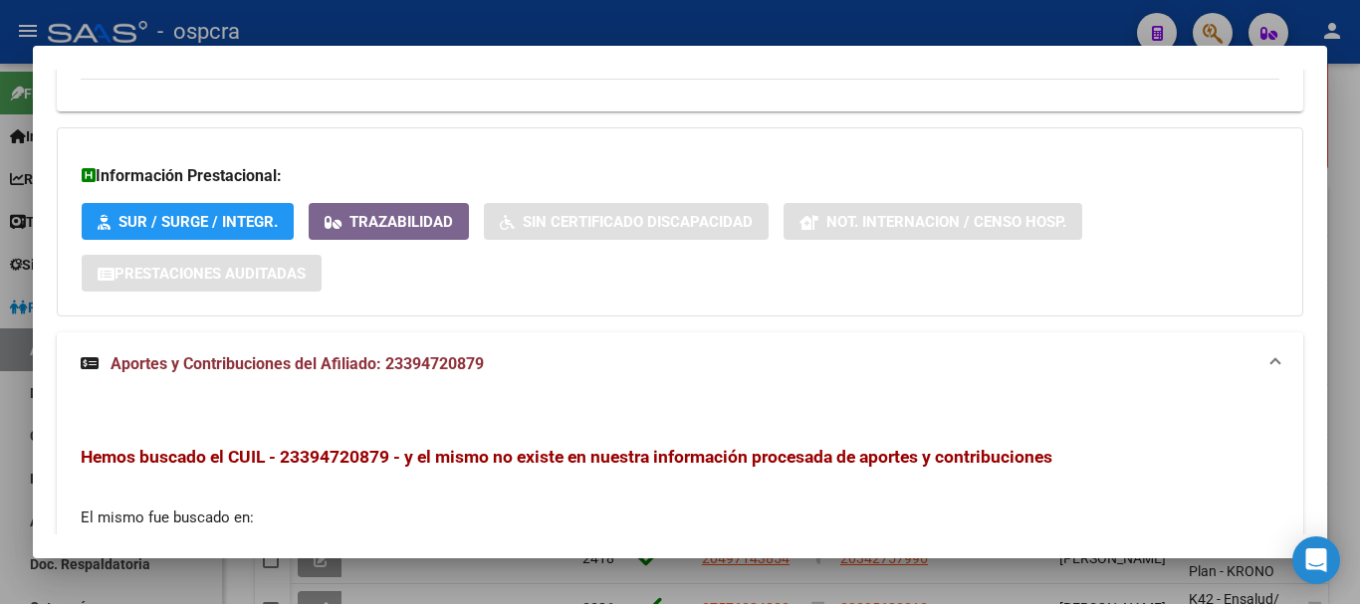
scroll to position [1683, 0]
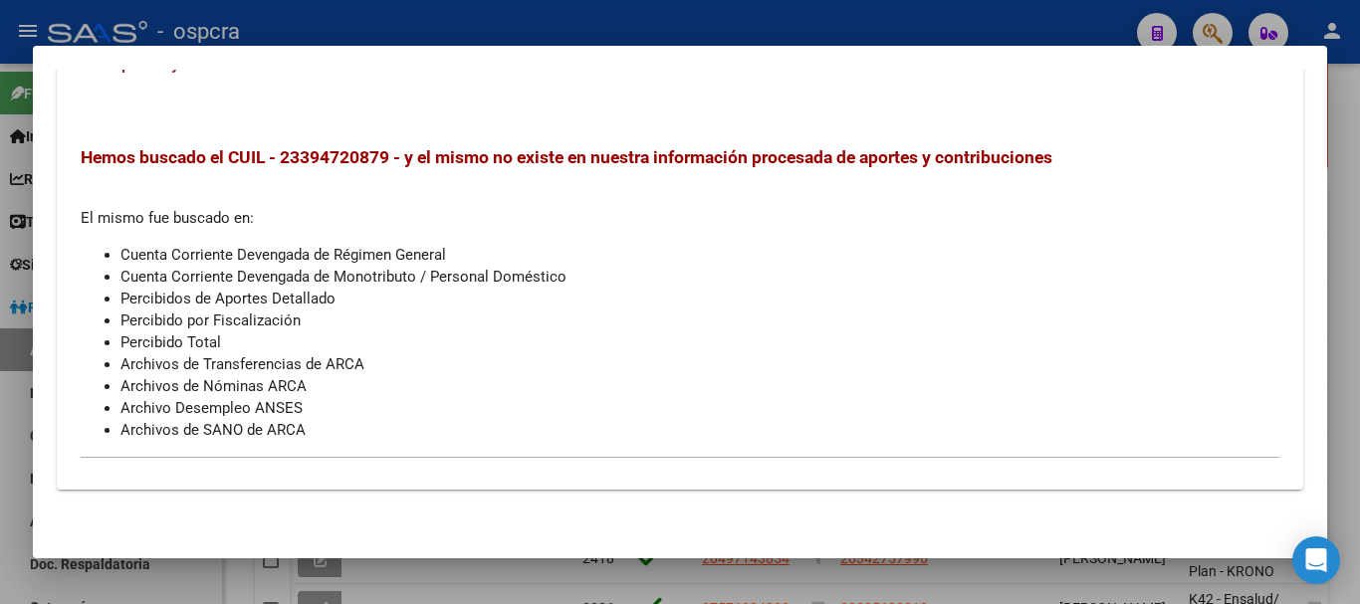
drag, startPoint x: 291, startPoint y: 151, endPoint x: 368, endPoint y: 150, distance: 77.6
click at [368, 150] on span "Hemos buscado el CUIL - 23394720879 - y el mismo no existe en nuestra informaci…" at bounding box center [567, 157] width 972 height 20
click at [347, 159] on span "Hemos buscado el CUIL - 23394720879 - y el mismo no existe en nuestra informaci…" at bounding box center [567, 157] width 972 height 20
drag, startPoint x: 353, startPoint y: 151, endPoint x: 391, endPoint y: 145, distance: 38.3
click at [391, 147] on span "Hemos buscado el CUIL - 23394720879 - y el mismo no existe en nuestra informaci…" at bounding box center [567, 157] width 972 height 20
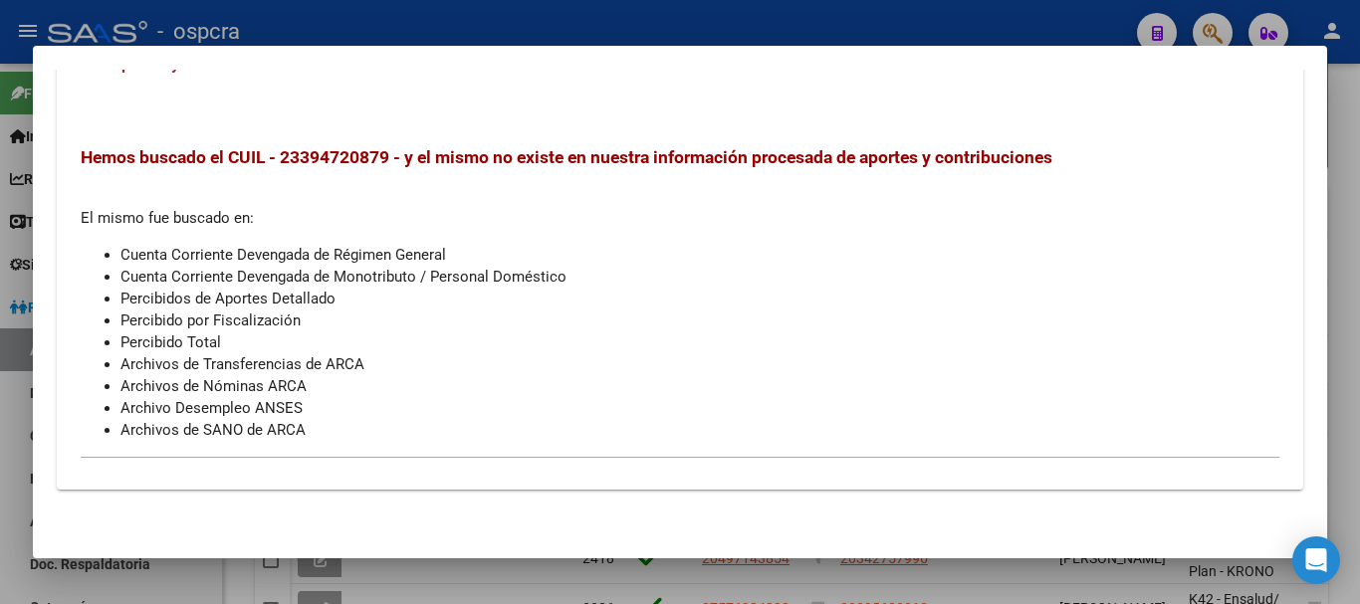
click at [0, 376] on div at bounding box center [680, 302] width 1360 height 604
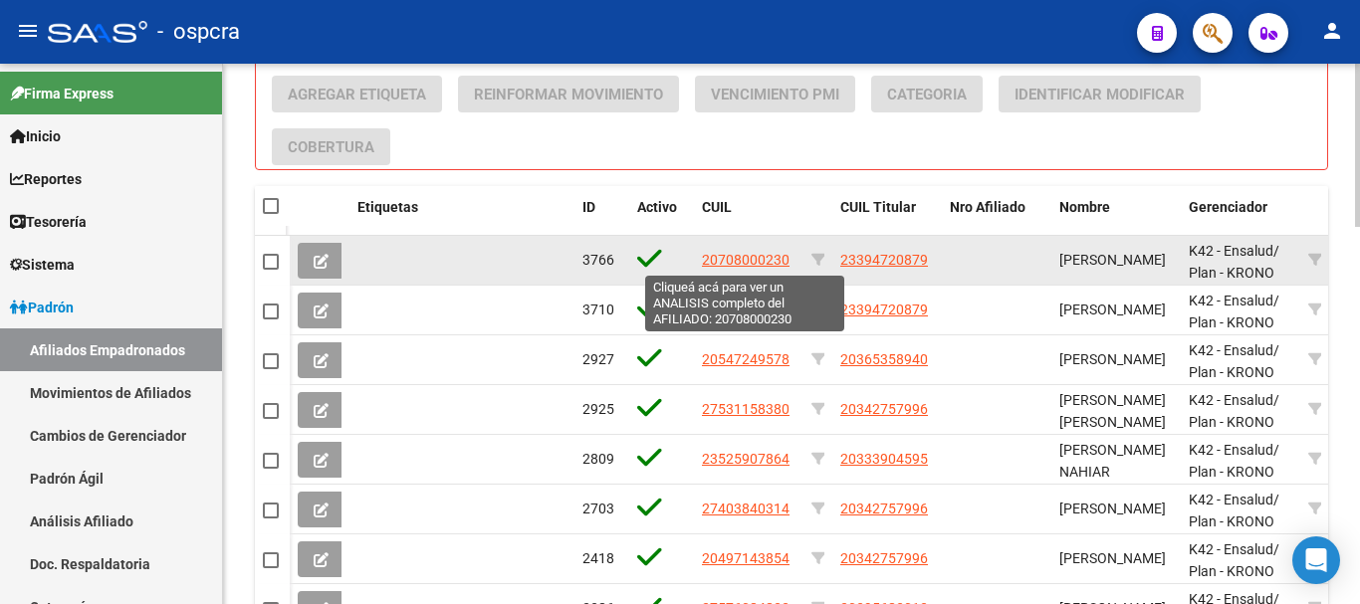
click at [709, 256] on span "20708000230" at bounding box center [746, 260] width 88 height 16
type textarea "20708000230"
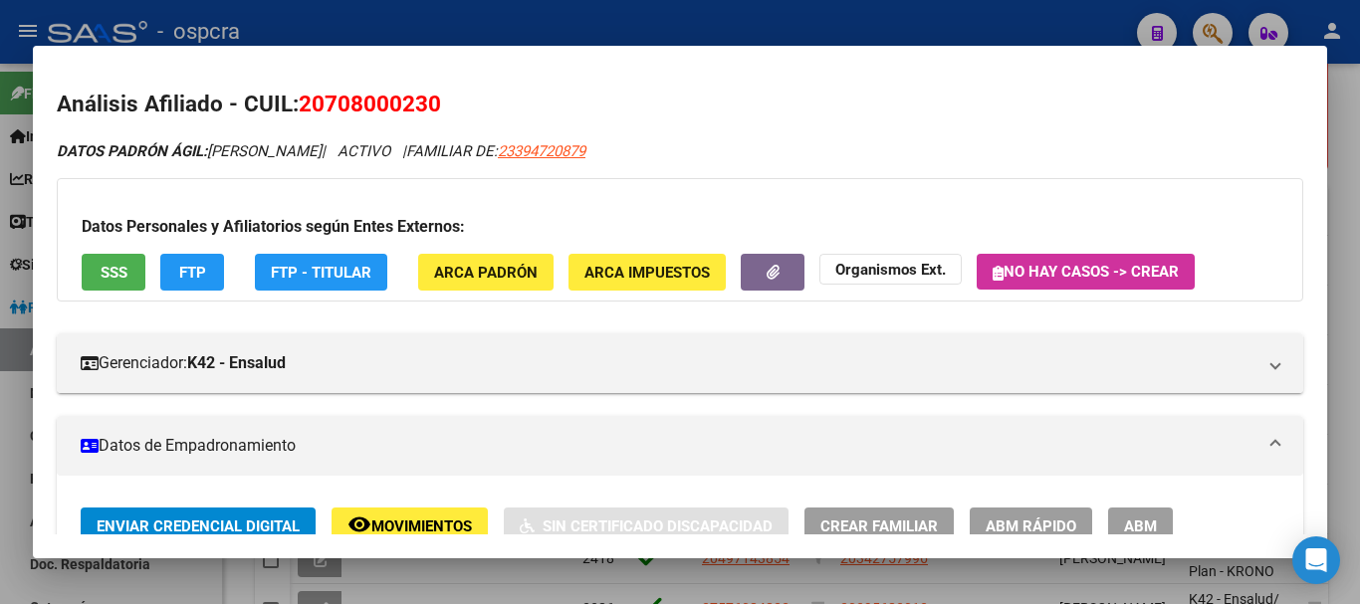
drag, startPoint x: 304, startPoint y: 105, endPoint x: 438, endPoint y: 89, distance: 135.3
click at [438, 89] on h2 "Análisis Afiliado - CUIL: 20708000230" at bounding box center [680, 105] width 1246 height 34
copy span "20708000230"
click at [0, 298] on div at bounding box center [680, 302] width 1360 height 604
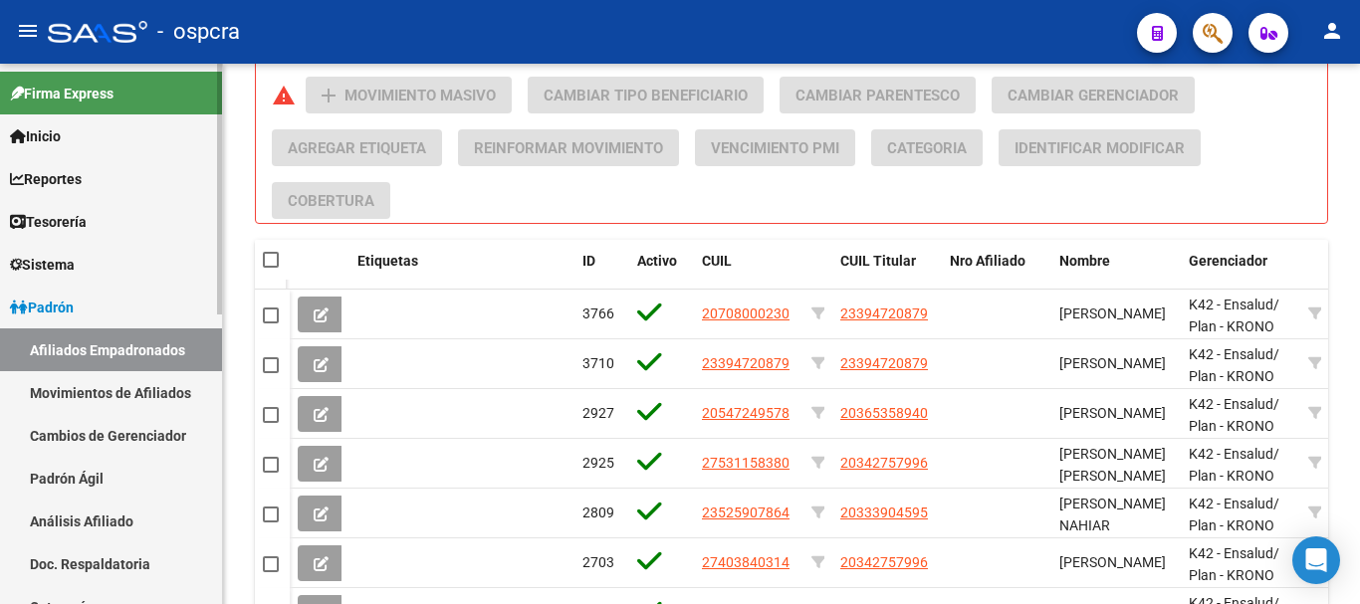
scroll to position [896, 0]
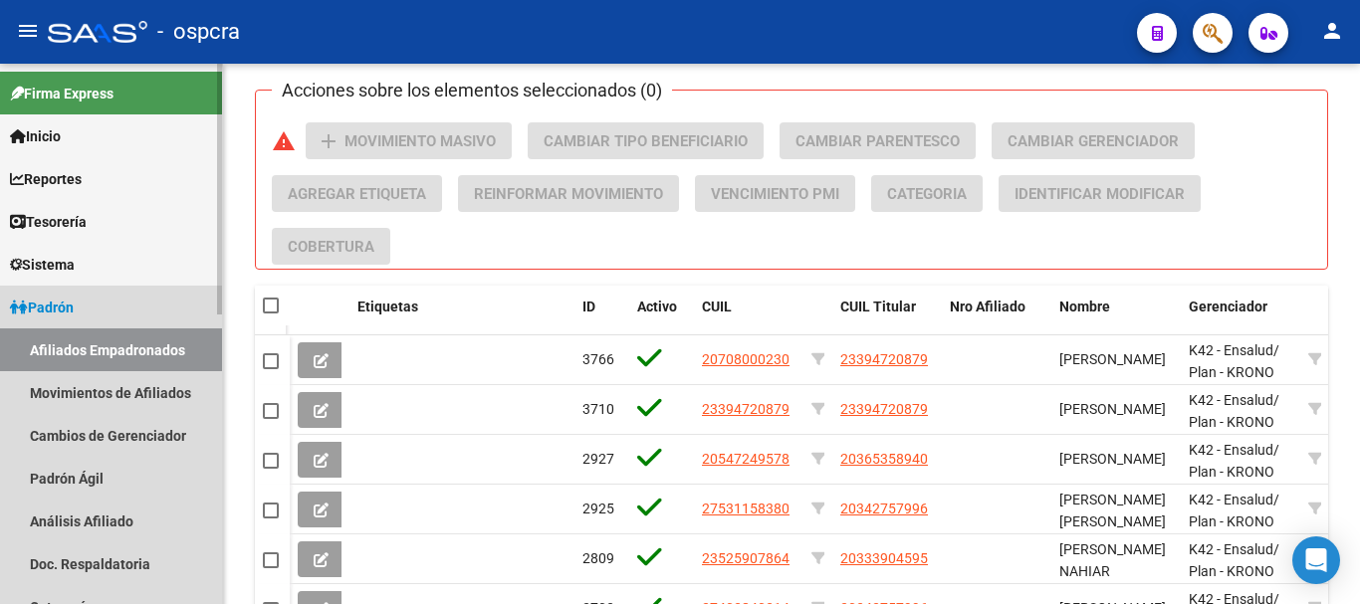
click at [67, 313] on span "Padrón" at bounding box center [42, 308] width 64 height 22
